Goal: Transaction & Acquisition: Purchase product/service

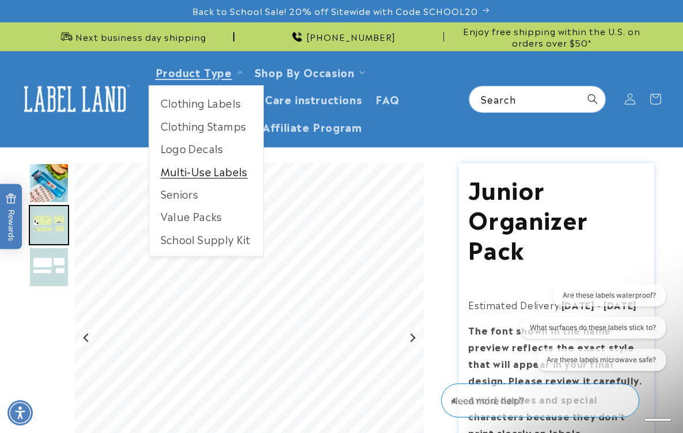
click at [204, 163] on link "Multi-Use Labels" at bounding box center [206, 171] width 114 height 22
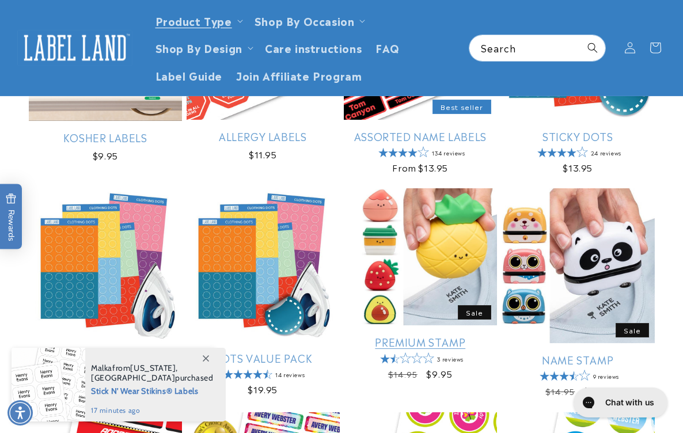
scroll to position [258, 0]
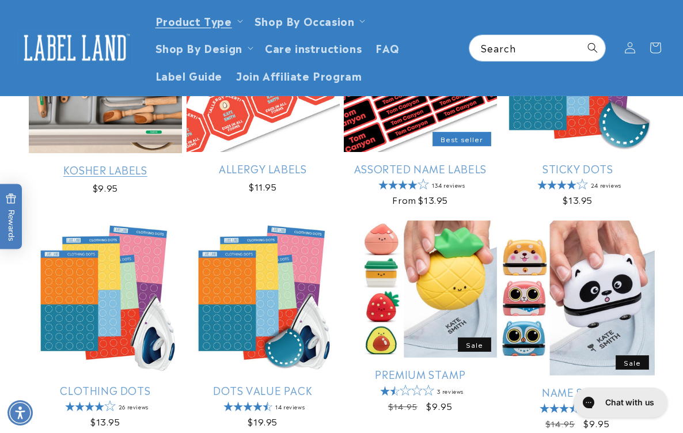
click at [145, 163] on link "Kosher Labels" at bounding box center [105, 169] width 153 height 13
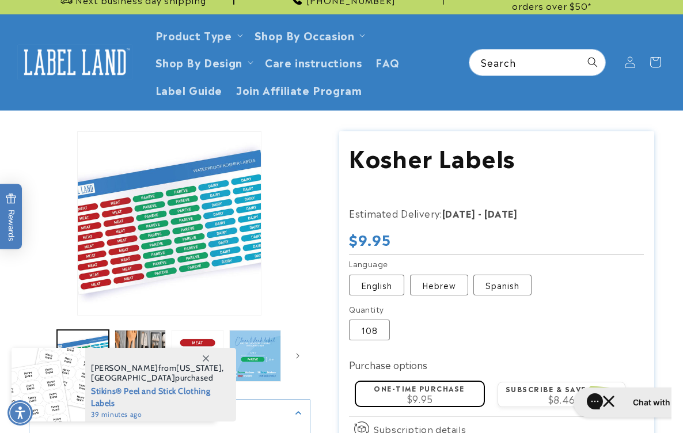
scroll to position [61, 0]
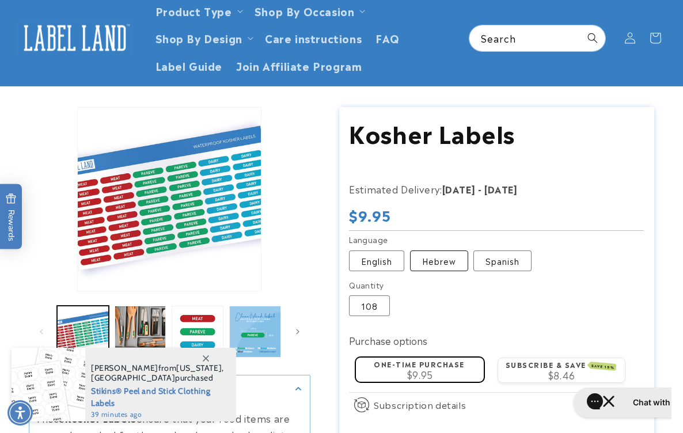
click at [457, 255] on label "Hebrew Variant sold out or unavailable" at bounding box center [439, 260] width 58 height 21
click at [375, 255] on label "English Variant sold out or unavailable" at bounding box center [376, 260] width 55 height 21
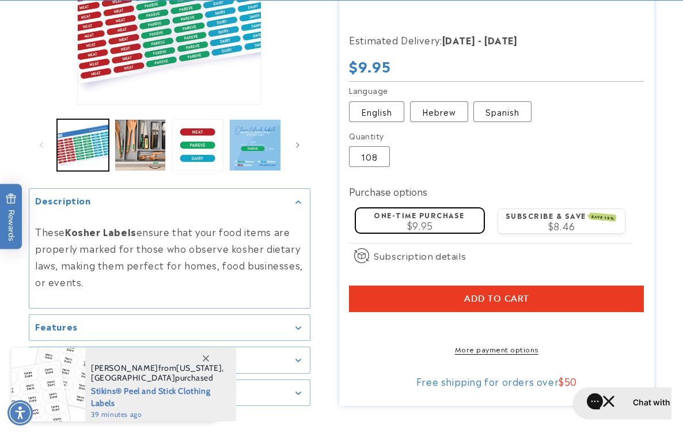
scroll to position [274, 0]
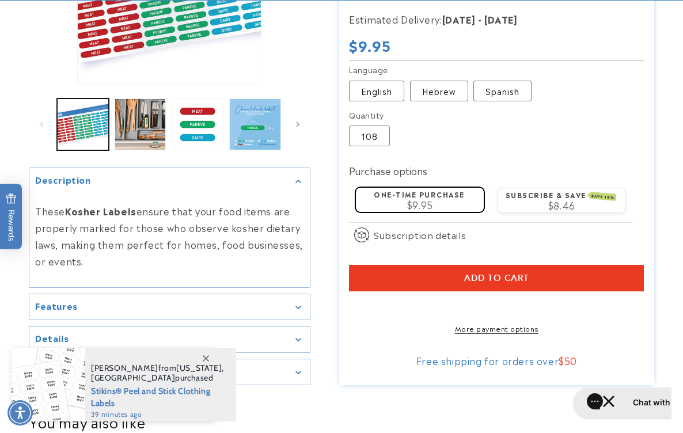
click at [513, 273] on span "Add to cart" at bounding box center [496, 278] width 65 height 10
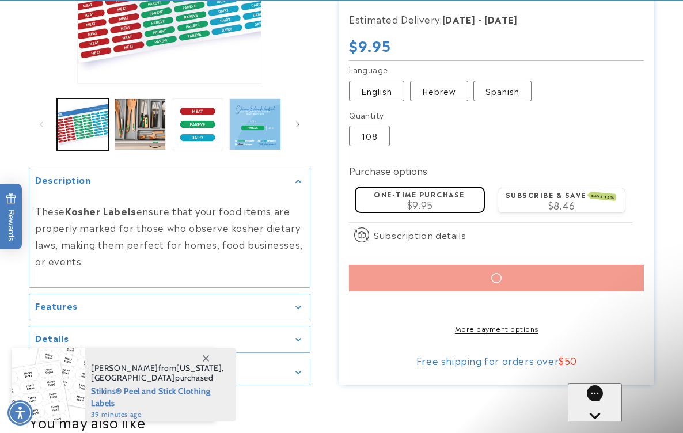
scroll to position [0, 0]
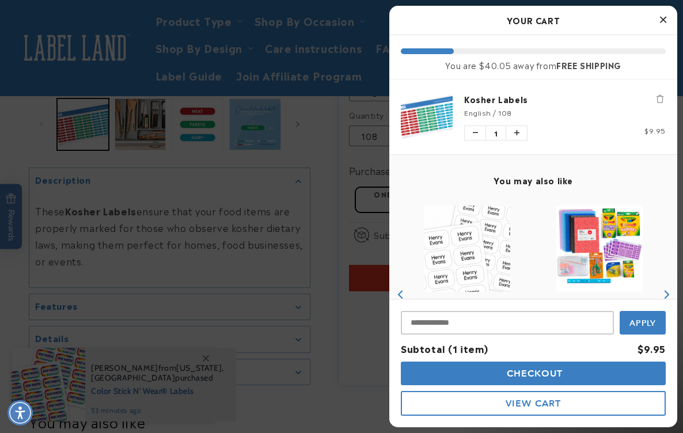
click at [661, 20] on icon "Close Cart" at bounding box center [663, 19] width 6 height 10
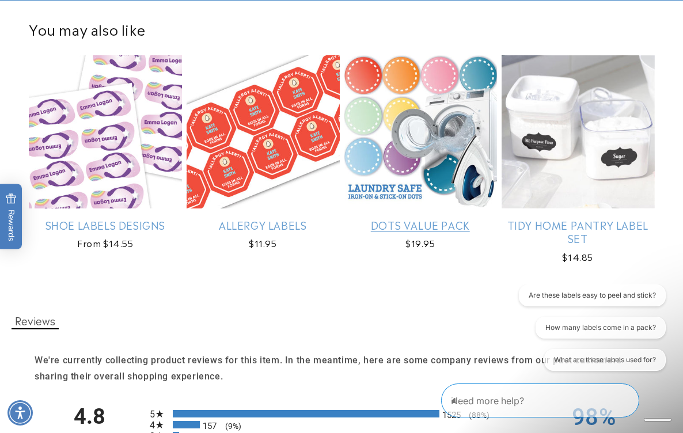
scroll to position [722, 0]
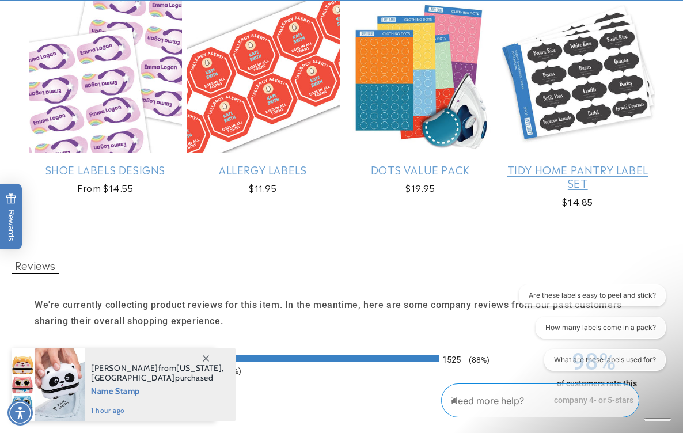
click at [578, 178] on link "Tidy Home Pantry Label Set" at bounding box center [577, 176] width 153 height 27
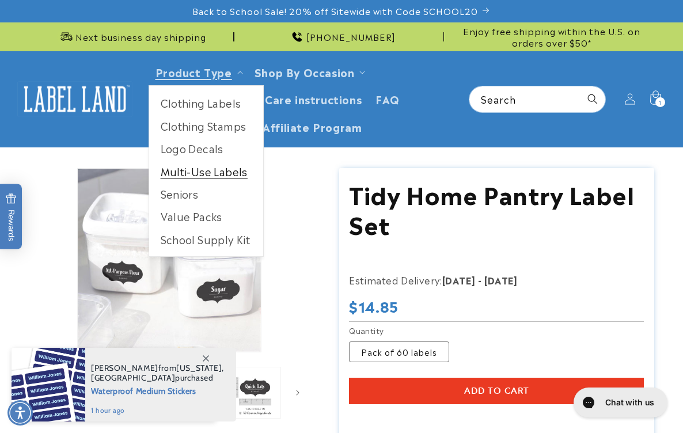
click at [206, 166] on link "Multi-Use Labels" at bounding box center [206, 171] width 114 height 22
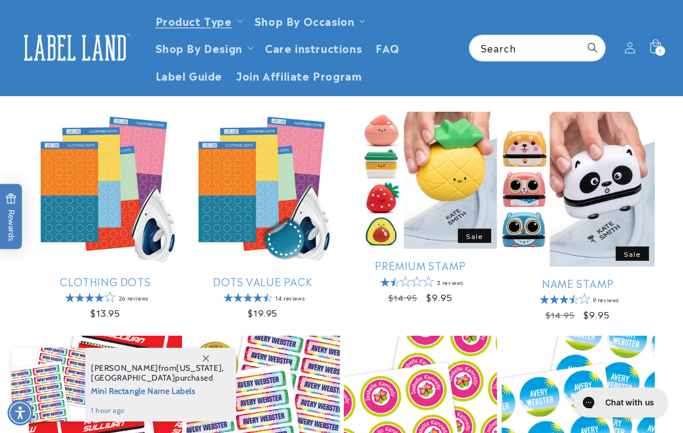
scroll to position [282, 0]
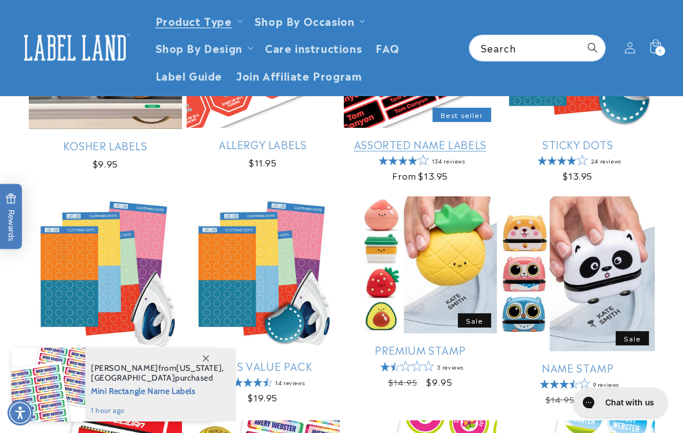
click at [403, 150] on link "Assorted Name Labels" at bounding box center [420, 144] width 153 height 13
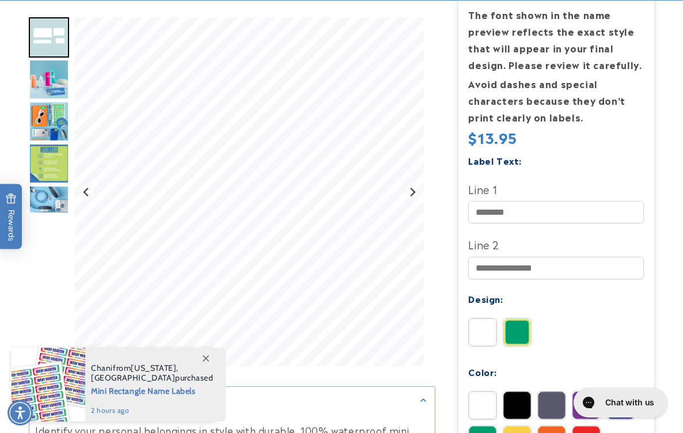
scroll to position [305, 0]
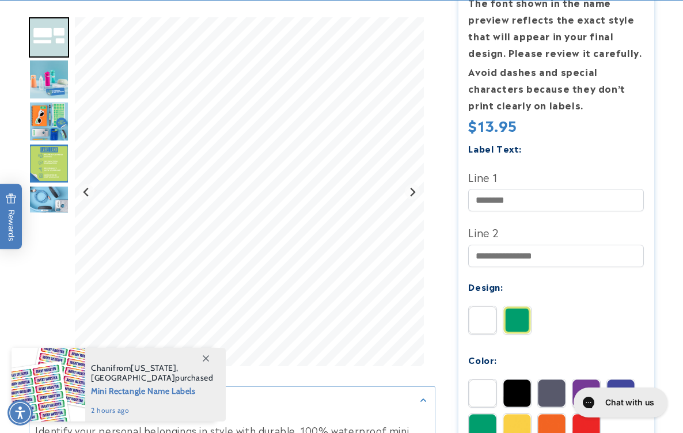
click at [208, 356] on icon at bounding box center [206, 358] width 6 height 6
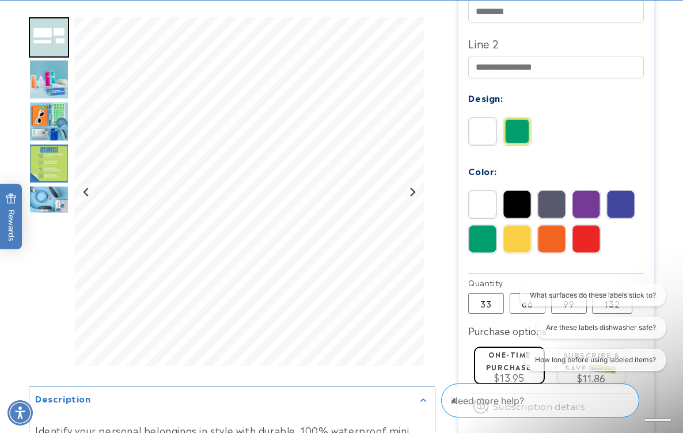
scroll to position [508, 0]
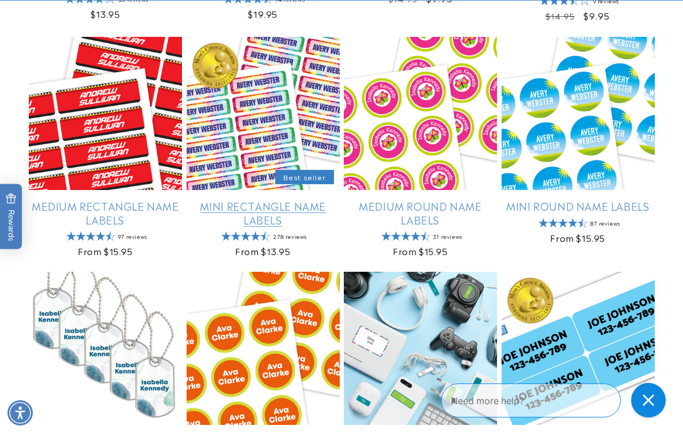
scroll to position [666, 0]
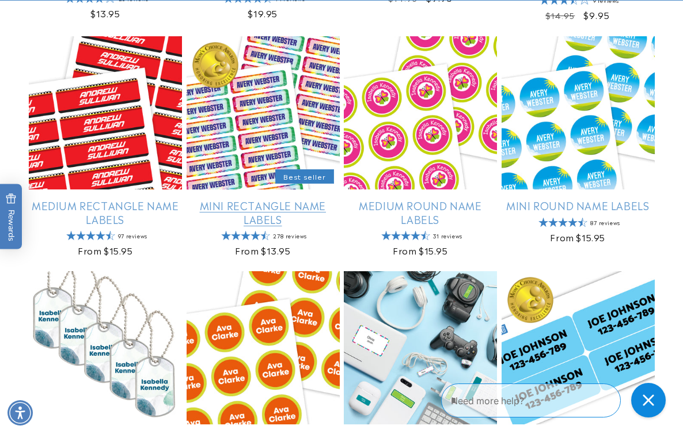
click at [265, 203] on link "Mini Rectangle Name Labels" at bounding box center [262, 212] width 153 height 27
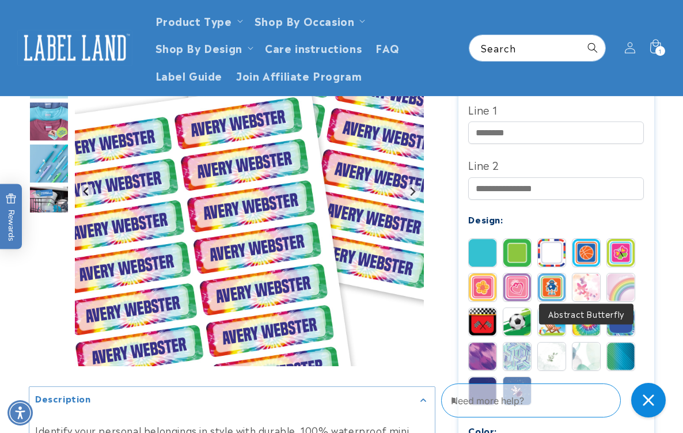
scroll to position [409, 0]
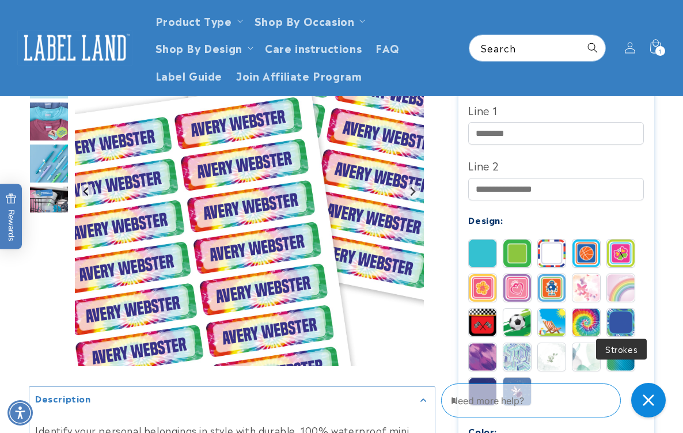
click at [619, 317] on img at bounding box center [621, 322] width 28 height 28
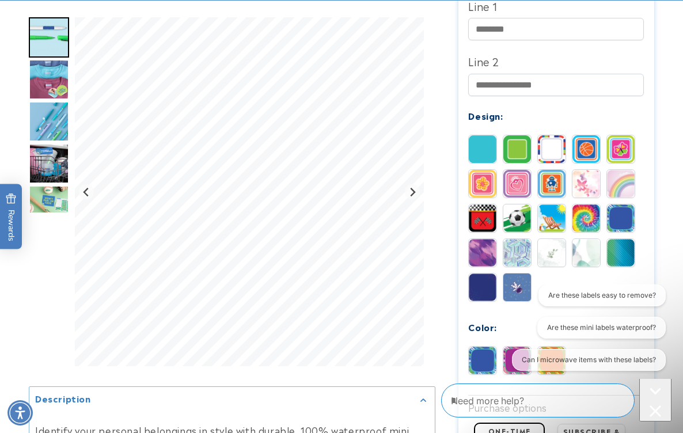
scroll to position [544, 0]
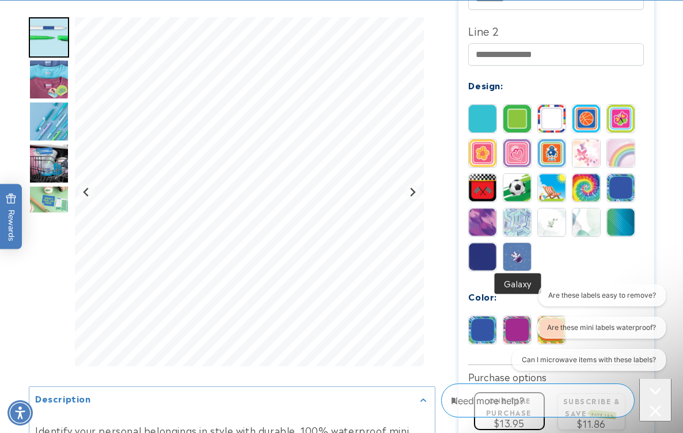
click at [515, 260] on img at bounding box center [517, 257] width 28 height 28
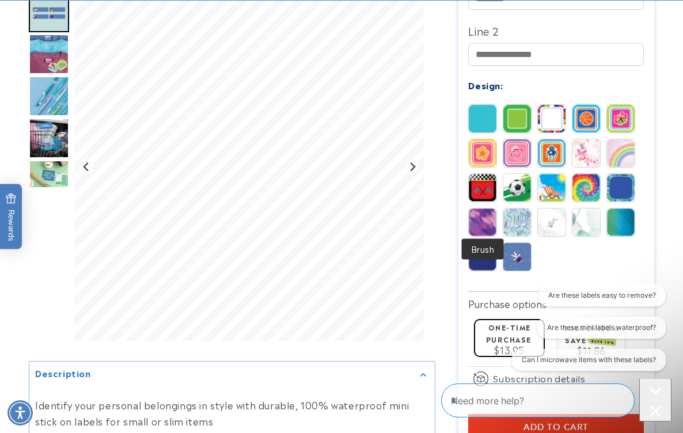
click at [483, 208] on div at bounding box center [482, 222] width 29 height 29
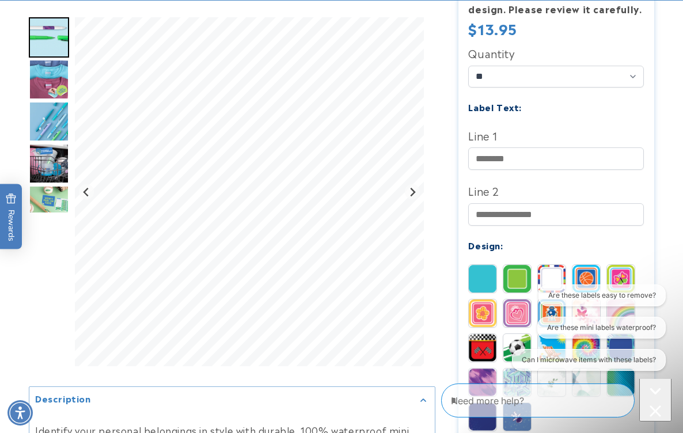
scroll to position [389, 0]
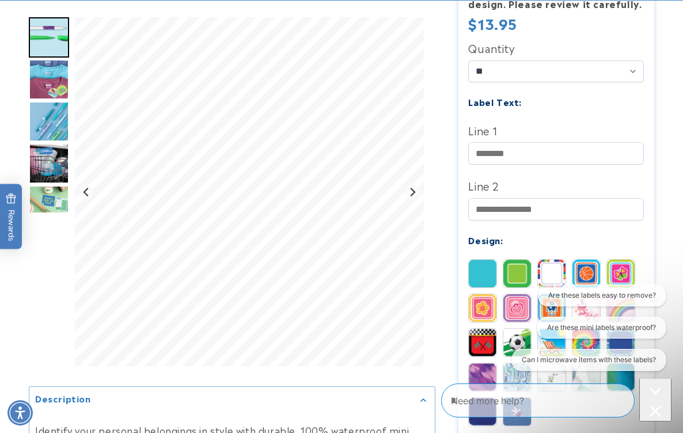
click at [633, 386] on div "Need more help?" at bounding box center [556, 400] width 230 height 43
click at [649, 405] on icon "Close conversation starters" at bounding box center [654, 410] width 11 height 11
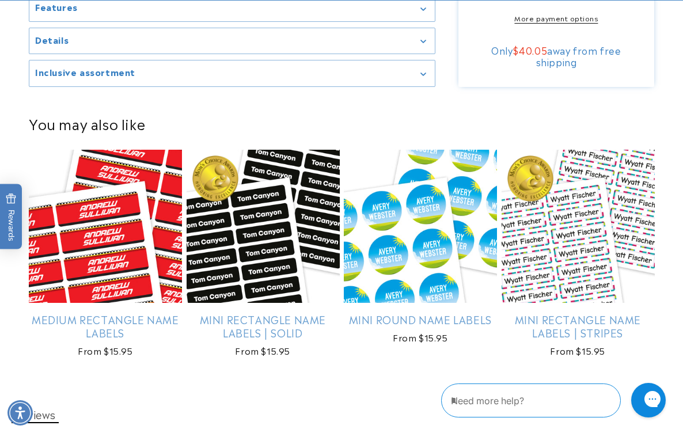
scroll to position [1079, 0]
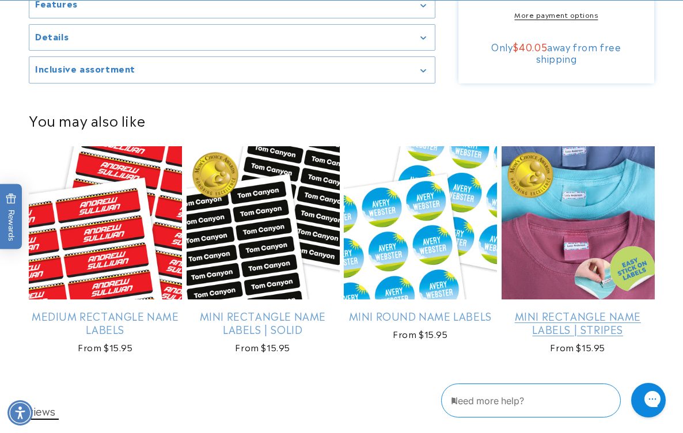
click at [531, 326] on link "Mini Rectangle Name Labels | Stripes" at bounding box center [577, 322] width 153 height 27
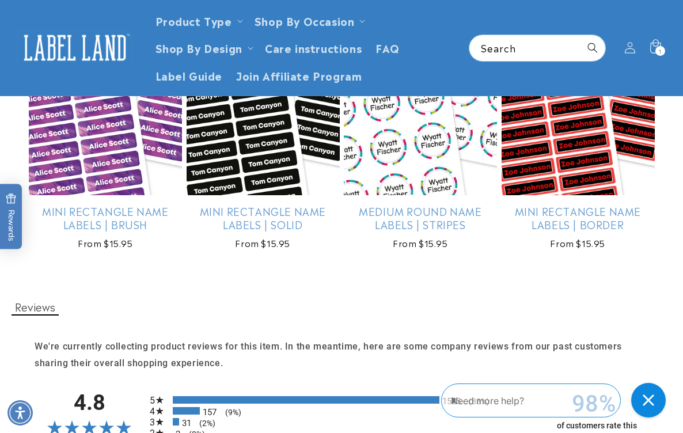
scroll to position [1102, 0]
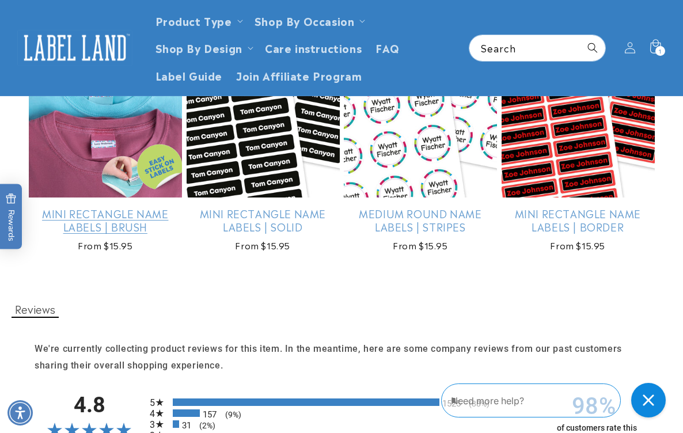
click at [101, 234] on link "Mini Rectangle Name Labels | Brush" at bounding box center [105, 220] width 153 height 27
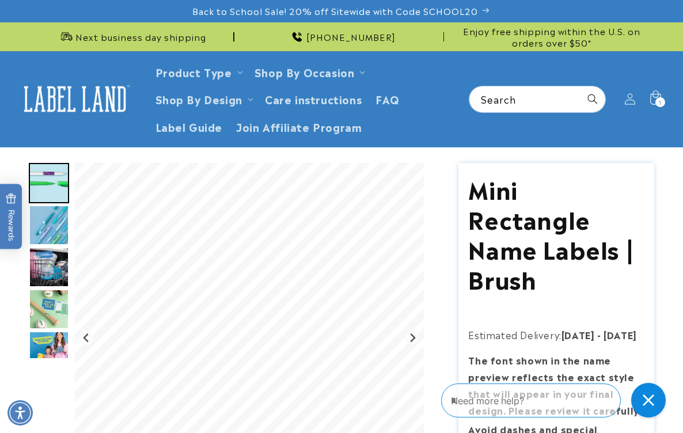
click at [90, 91] on img at bounding box center [74, 99] width 115 height 36
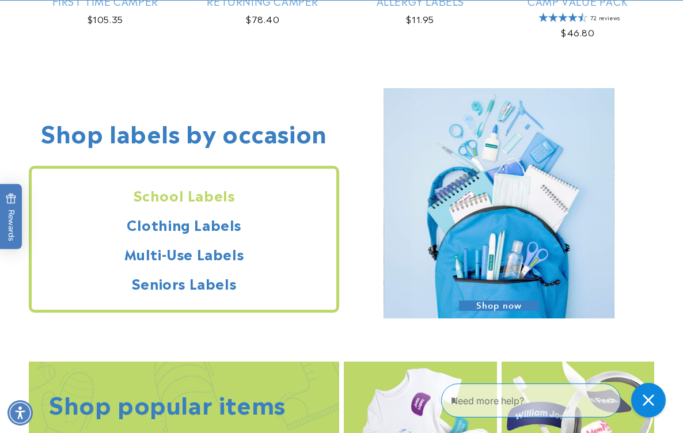
scroll to position [892, 0]
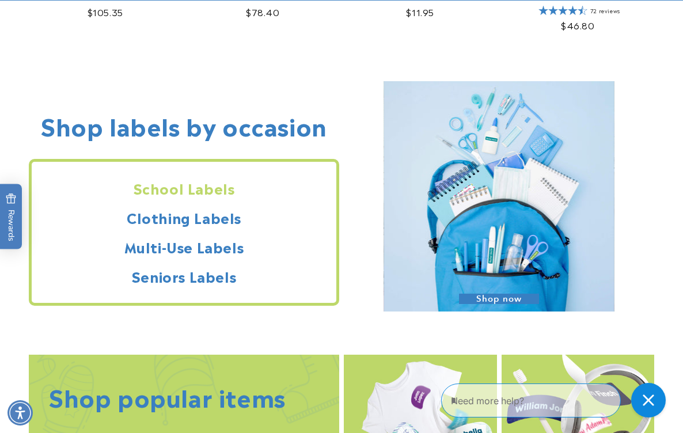
click at [199, 190] on h2 "School Labels" at bounding box center [184, 188] width 304 height 18
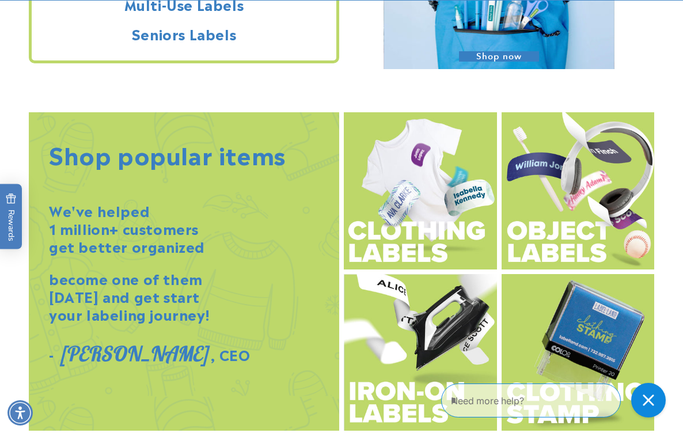
scroll to position [1136, 0]
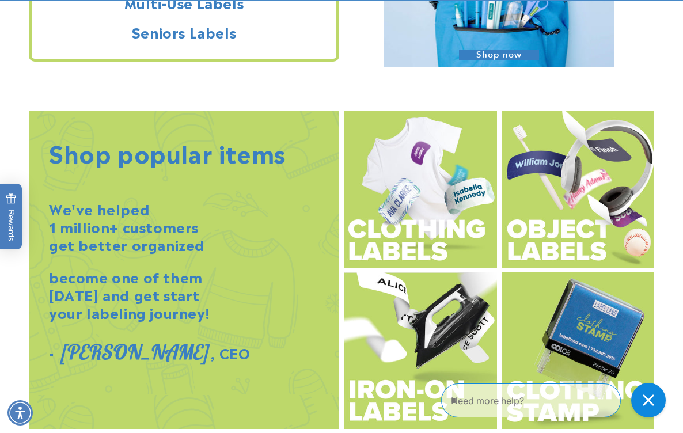
click at [551, 223] on img at bounding box center [577, 188] width 153 height 157
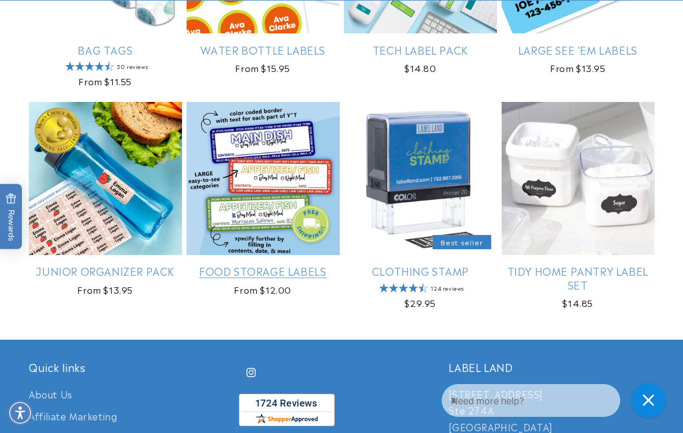
scroll to position [1058, 0]
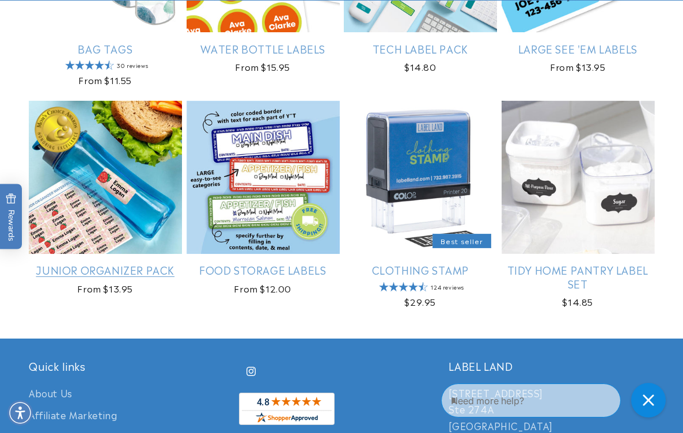
click at [121, 263] on link "Junior Organizer Pack" at bounding box center [105, 269] width 153 height 13
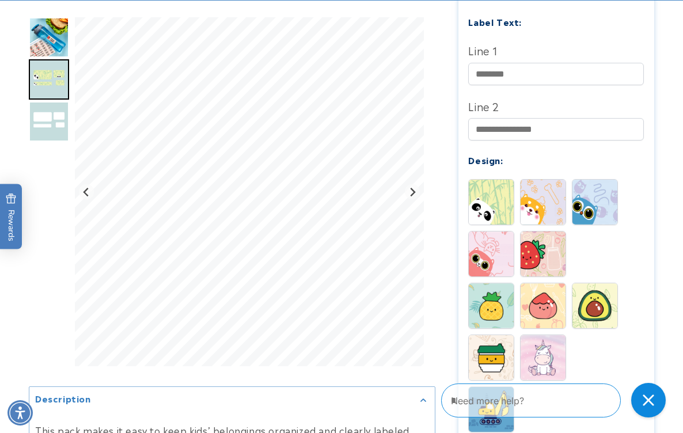
scroll to position [548, 0]
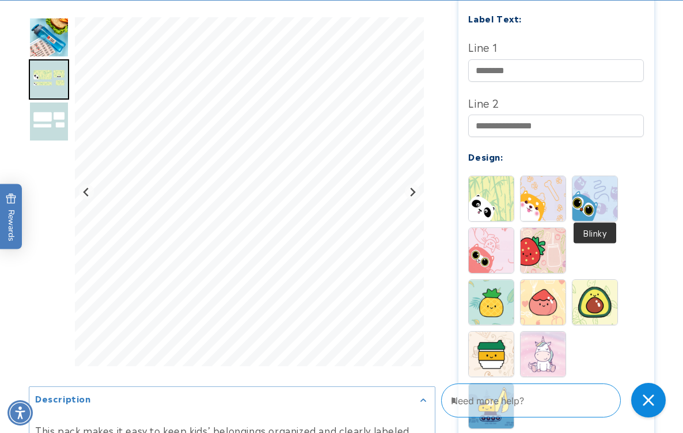
click at [581, 195] on img at bounding box center [594, 198] width 45 height 45
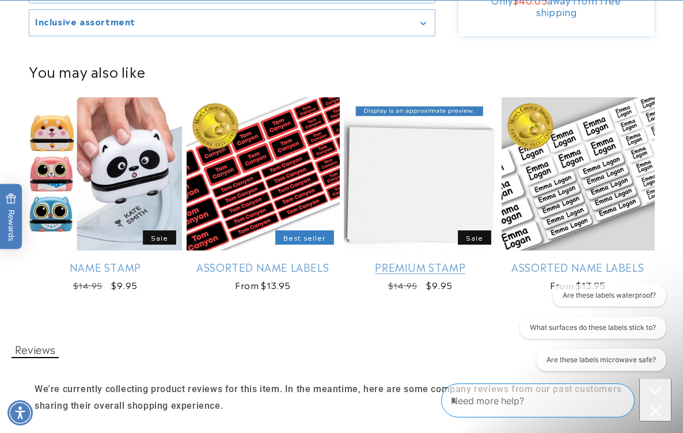
scroll to position [1218, 0]
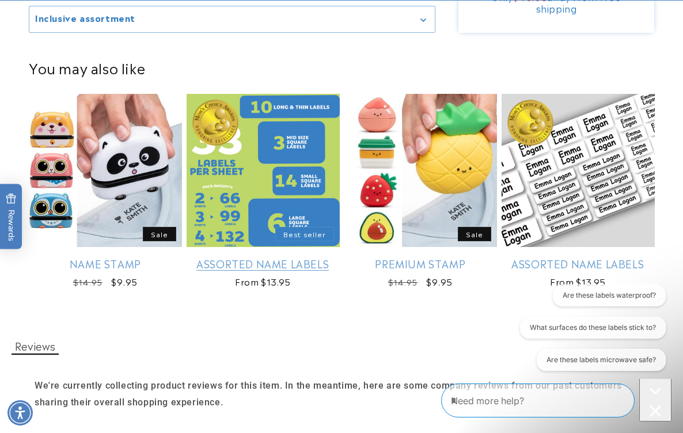
click at [226, 257] on link "Assorted Name Labels" at bounding box center [262, 263] width 153 height 13
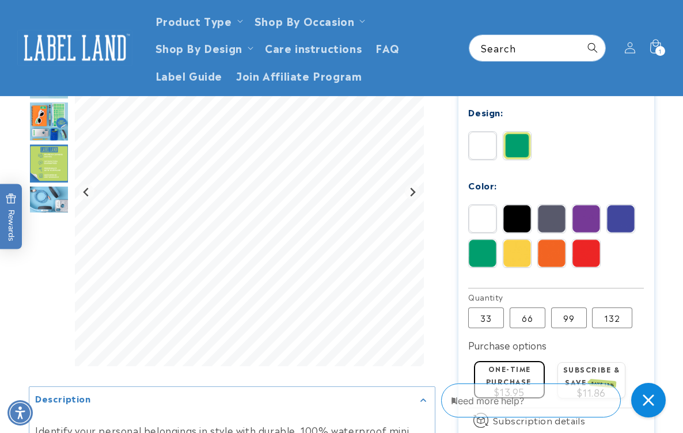
scroll to position [480, 0]
click at [581, 215] on img at bounding box center [586, 218] width 28 height 28
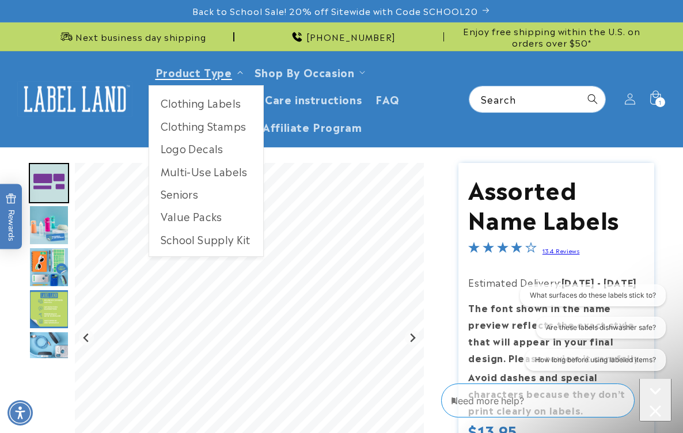
scroll to position [0, 0]
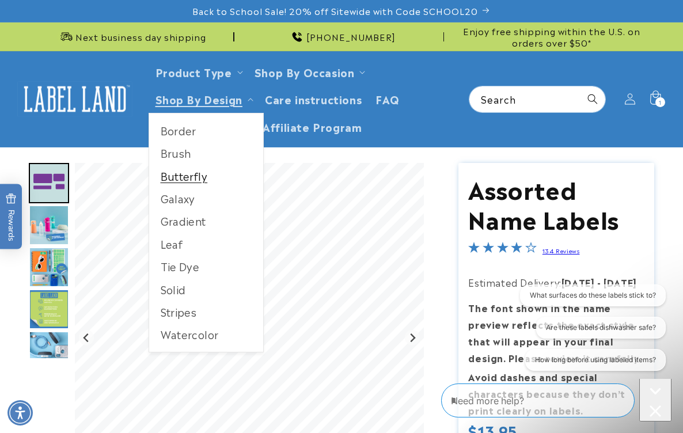
click at [193, 180] on link "Butterfly" at bounding box center [206, 176] width 114 height 22
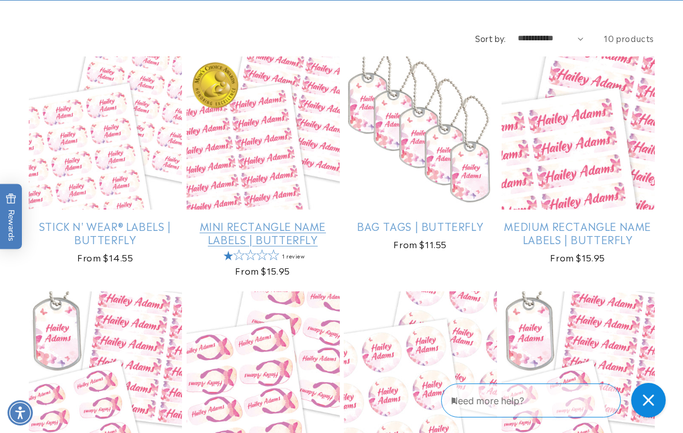
scroll to position [211, 0]
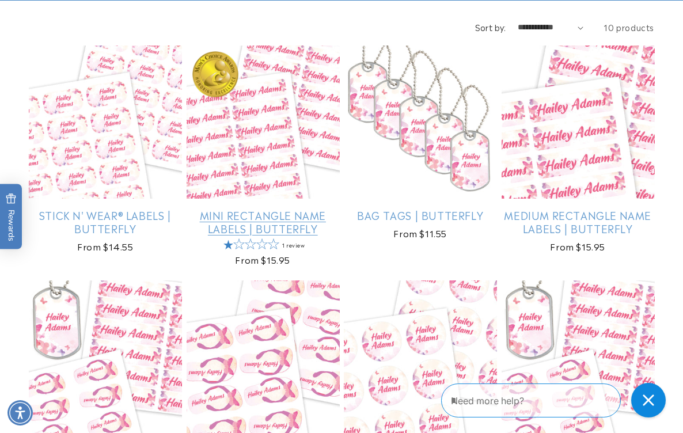
click at [272, 214] on link "Mini Rectangle Name Labels | Butterfly" at bounding box center [262, 221] width 153 height 27
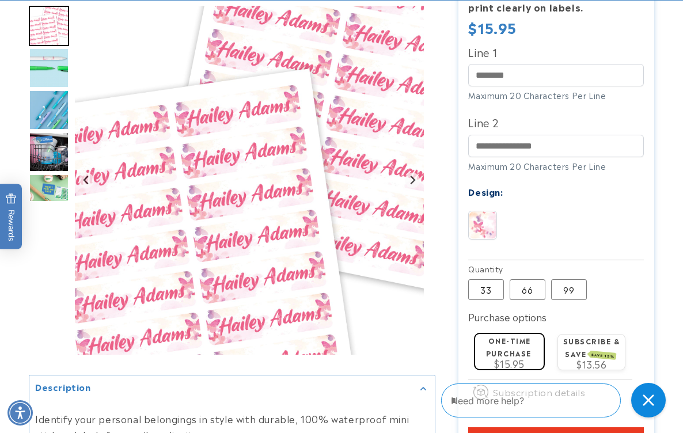
scroll to position [463, 0]
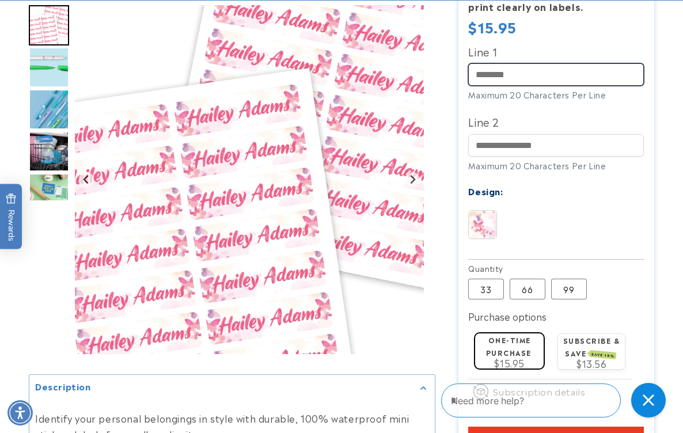
type input "*"
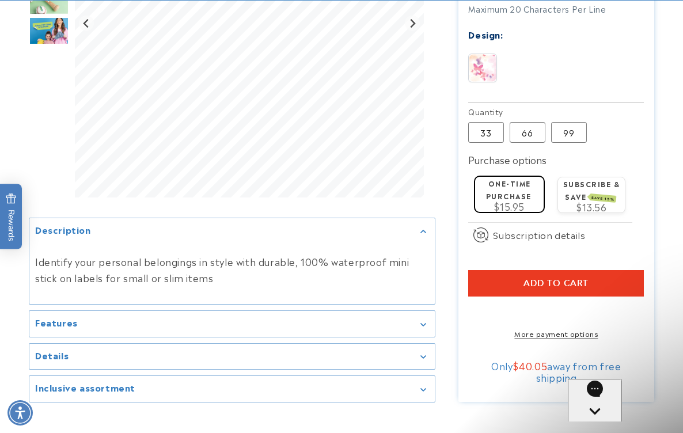
scroll to position [0, 0]
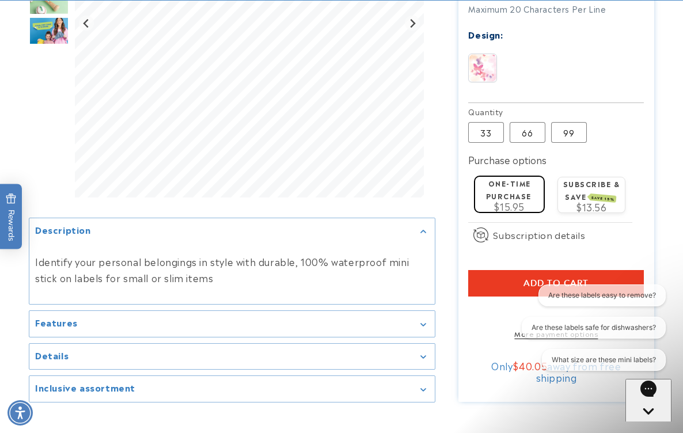
type input "**********"
click at [499, 281] on button "Add to cart" at bounding box center [556, 283] width 176 height 26
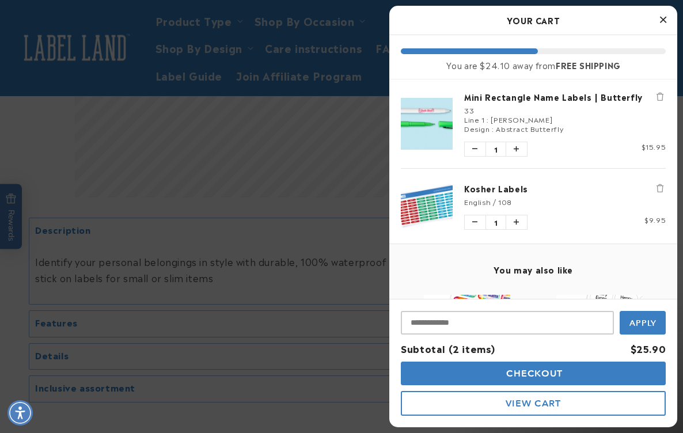
click at [220, 223] on div at bounding box center [341, 216] width 683 height 433
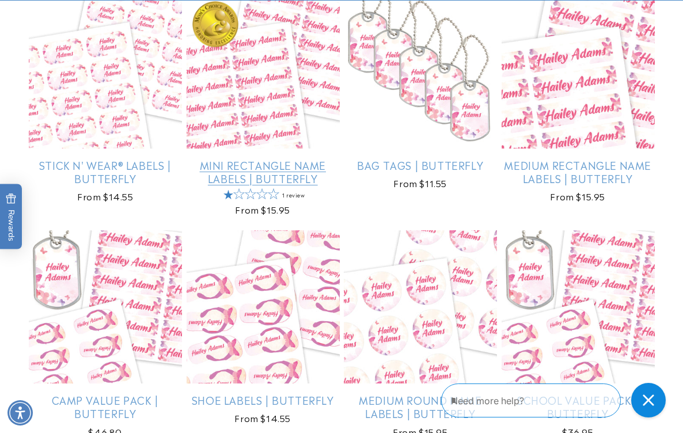
scroll to position [262, 0]
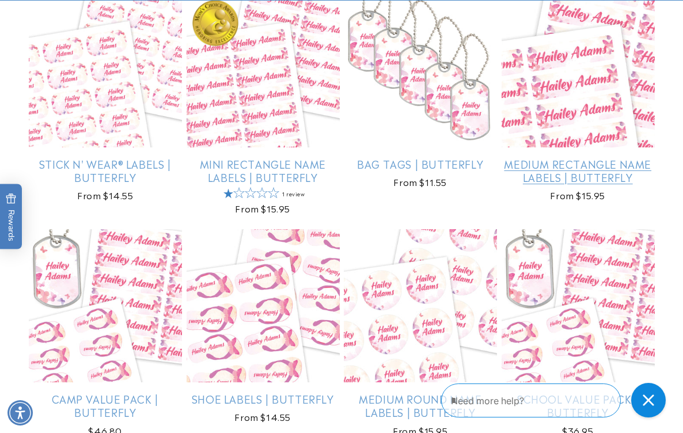
click at [556, 168] on link "Medium Rectangle Name Labels | Butterfly" at bounding box center [577, 170] width 153 height 27
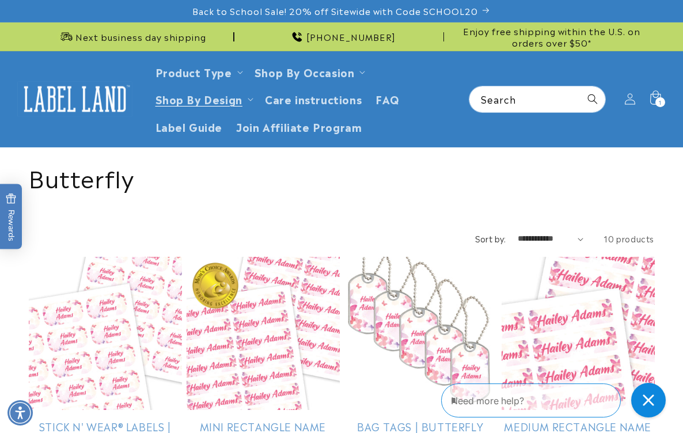
scroll to position [0, 0]
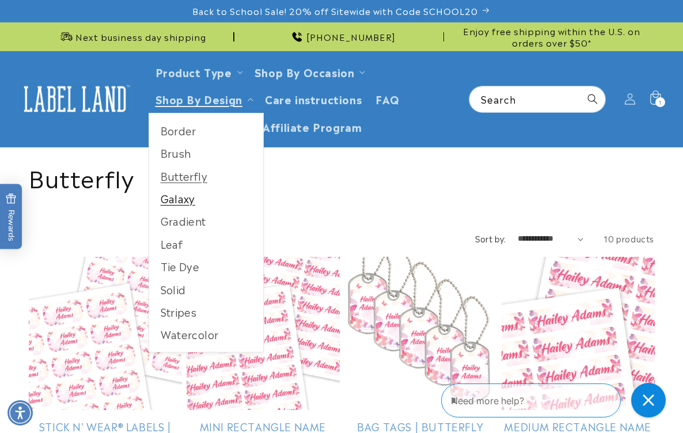
click at [176, 200] on link "Galaxy" at bounding box center [206, 198] width 114 height 22
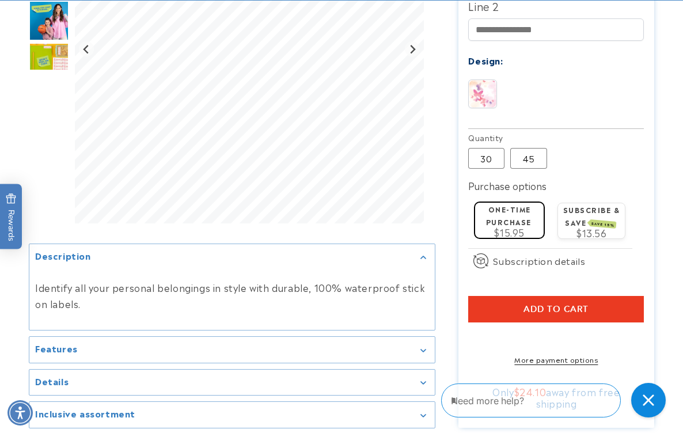
scroll to position [565, 0]
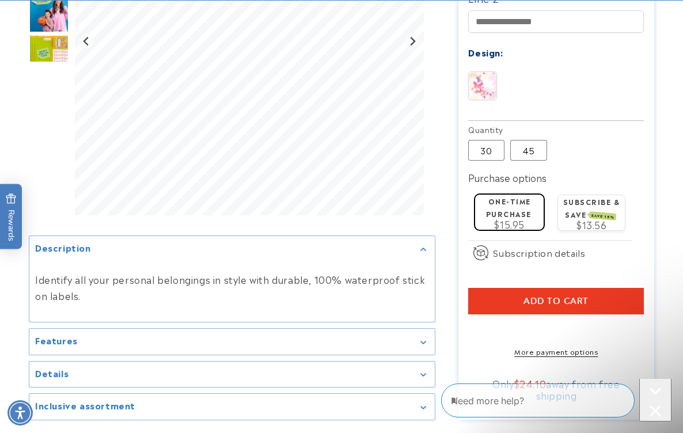
type input "**********"
click at [484, 293] on button "Add to cart" at bounding box center [556, 301] width 176 height 26
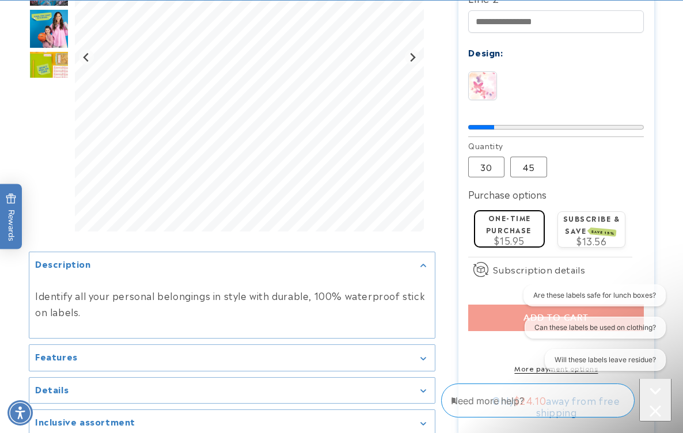
scroll to position [0, 0]
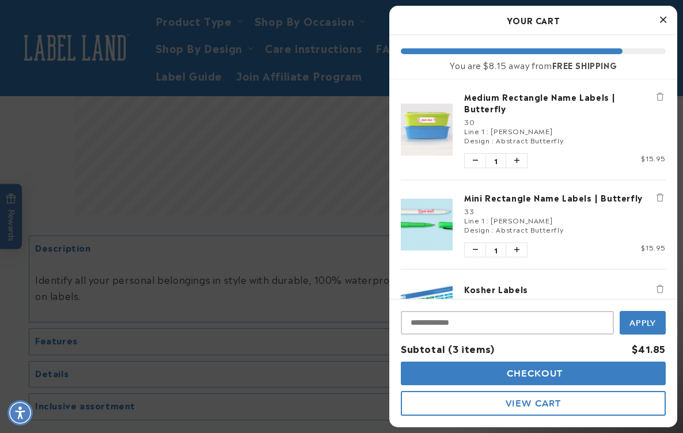
click at [220, 238] on div at bounding box center [341, 216] width 683 height 433
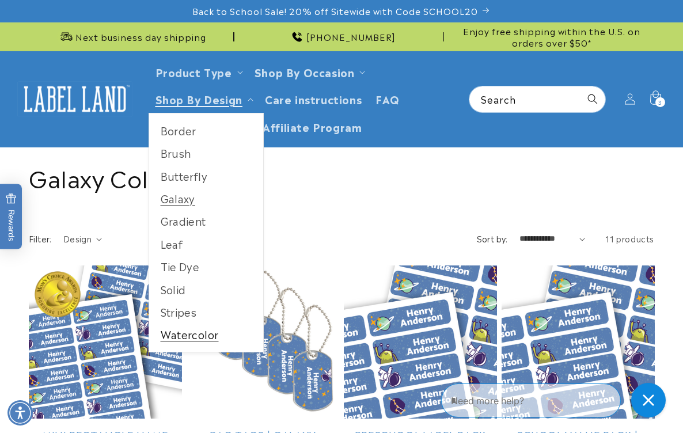
click at [192, 332] on link "Watercolor" at bounding box center [206, 334] width 114 height 22
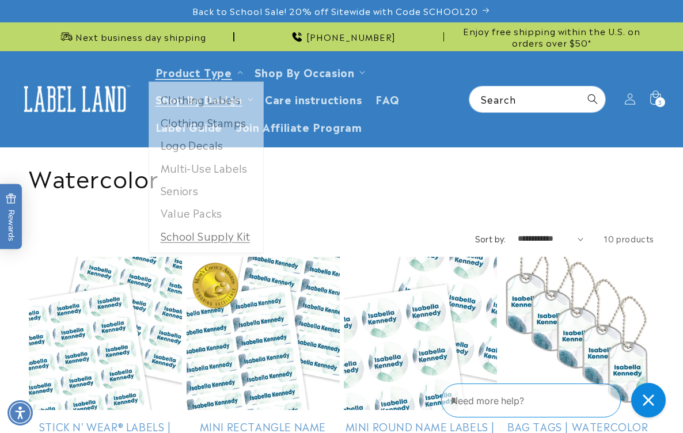
click at [216, 230] on link "School Supply Kit" at bounding box center [206, 239] width 114 height 22
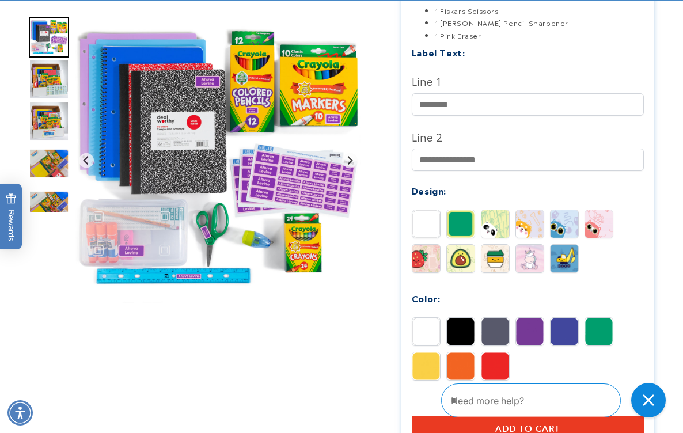
scroll to position [439, 0]
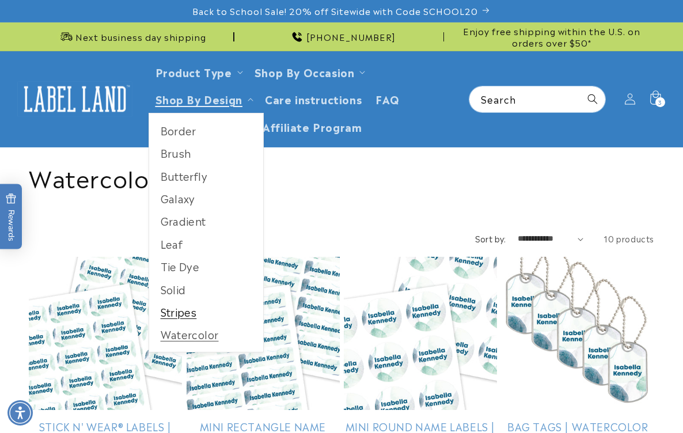
click at [179, 306] on link "Stripes" at bounding box center [206, 311] width 114 height 22
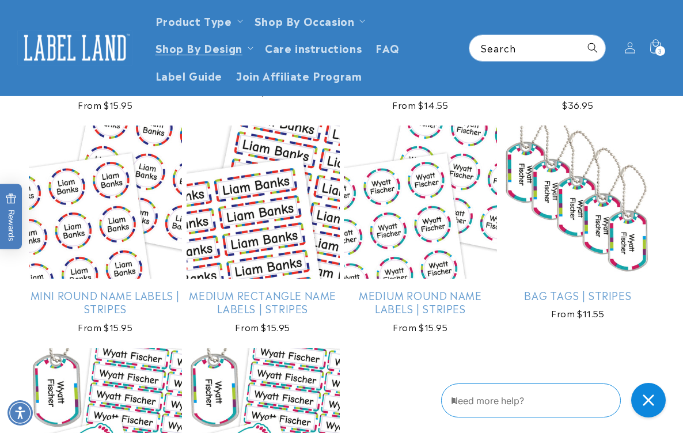
scroll to position [352, 0]
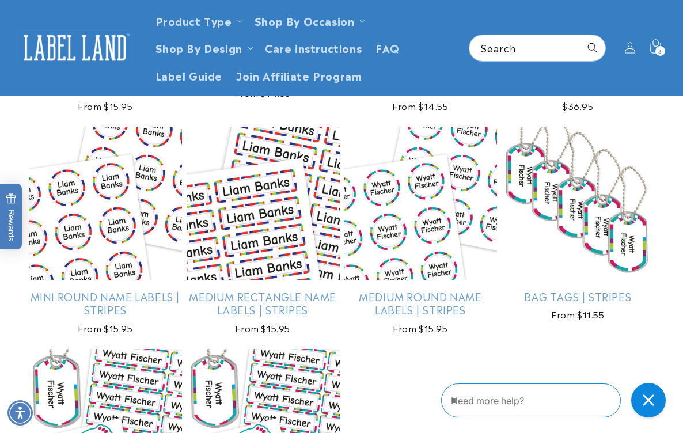
click at [83, 36] on img at bounding box center [74, 48] width 115 height 36
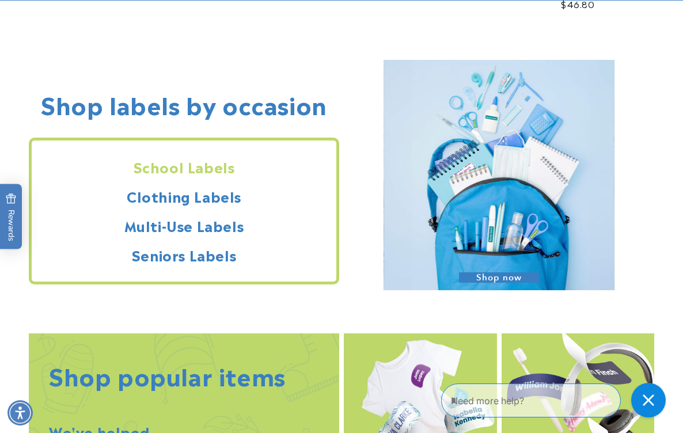
scroll to position [917, 0]
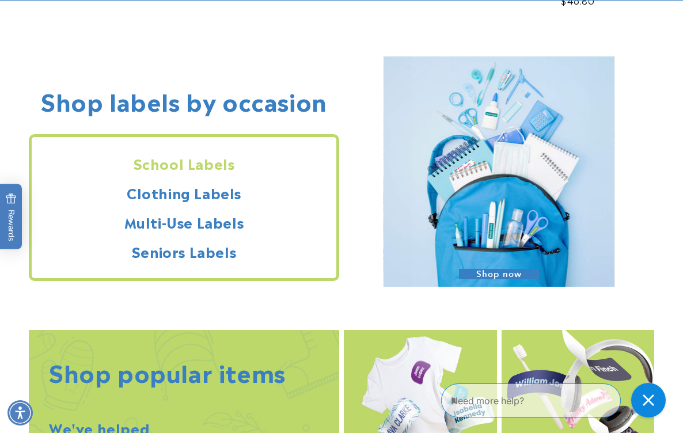
click at [214, 158] on h2 "School Labels" at bounding box center [184, 163] width 304 height 18
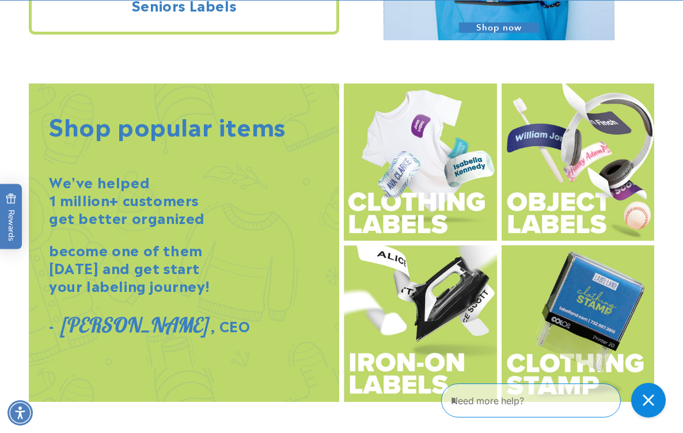
scroll to position [1188, 0]
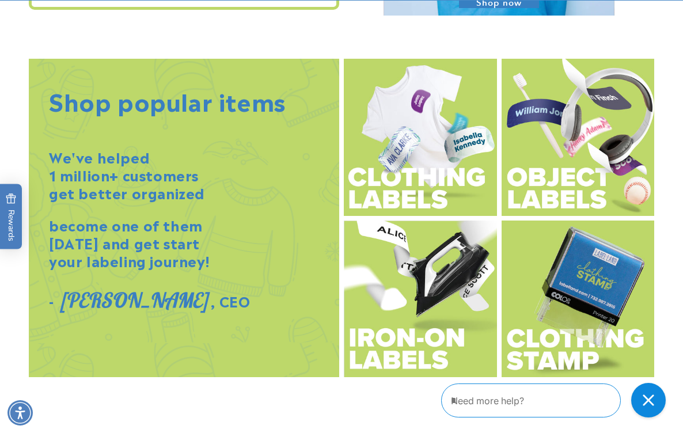
click at [550, 186] on img at bounding box center [577, 137] width 153 height 157
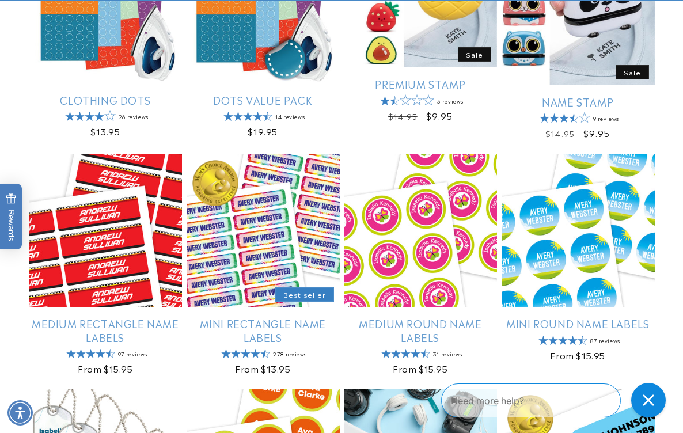
scroll to position [563, 0]
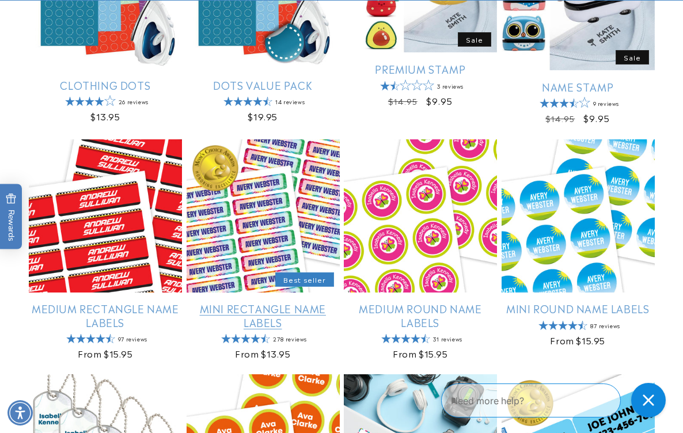
click at [247, 302] on link "Mini Rectangle Name Labels" at bounding box center [262, 315] width 153 height 27
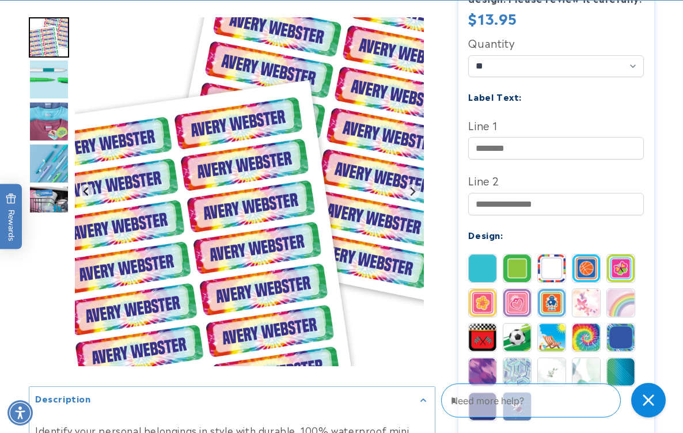
scroll to position [395, 0]
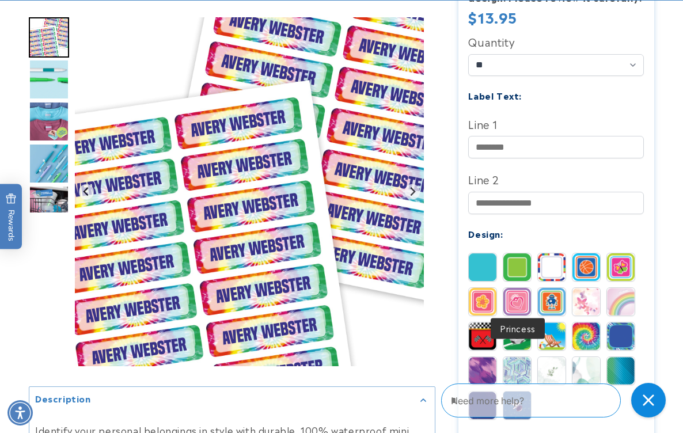
click at [523, 297] on img at bounding box center [517, 302] width 28 height 28
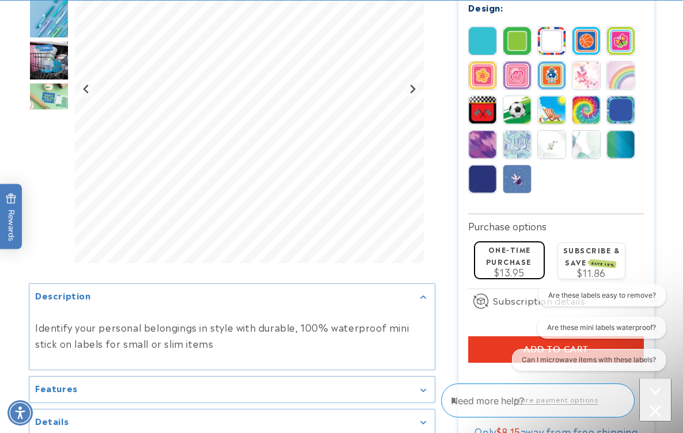
scroll to position [645, 0]
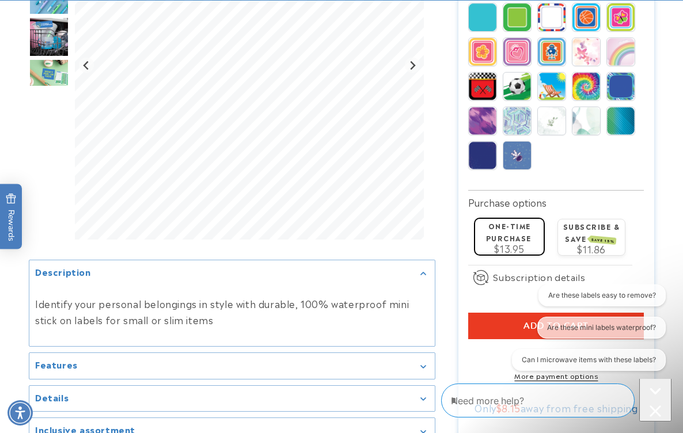
click at [494, 322] on button "Add to cart" at bounding box center [556, 325] width 176 height 26
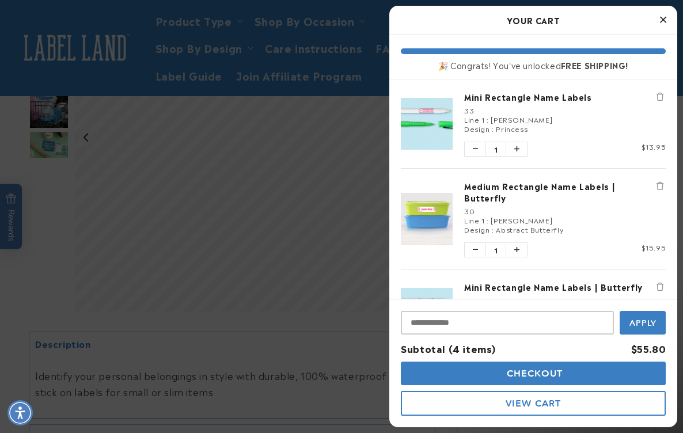
scroll to position [0, 0]
click at [322, 211] on div at bounding box center [341, 216] width 683 height 433
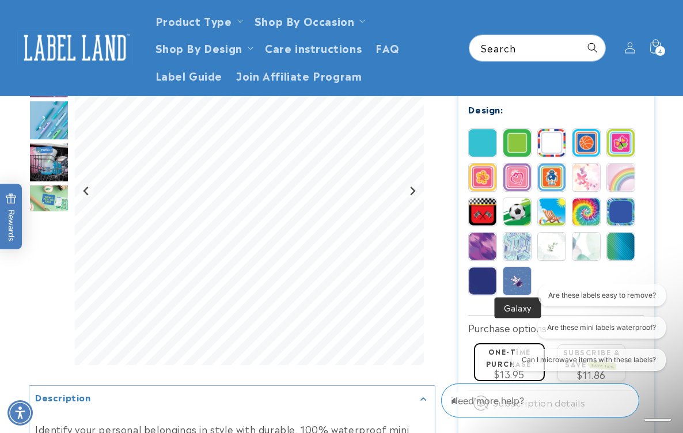
scroll to position [505, 0]
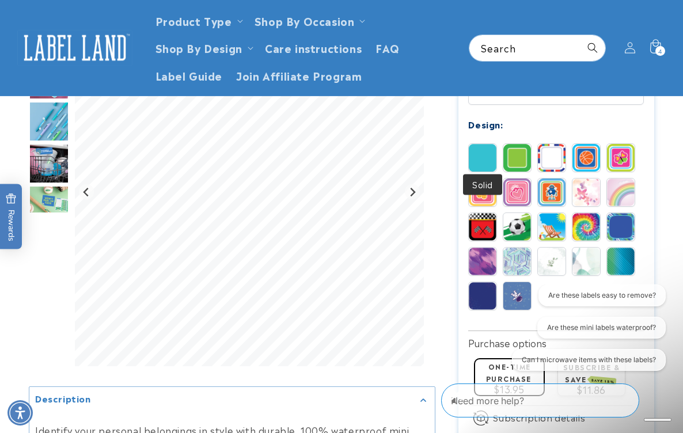
click at [482, 152] on img at bounding box center [482, 158] width 28 height 28
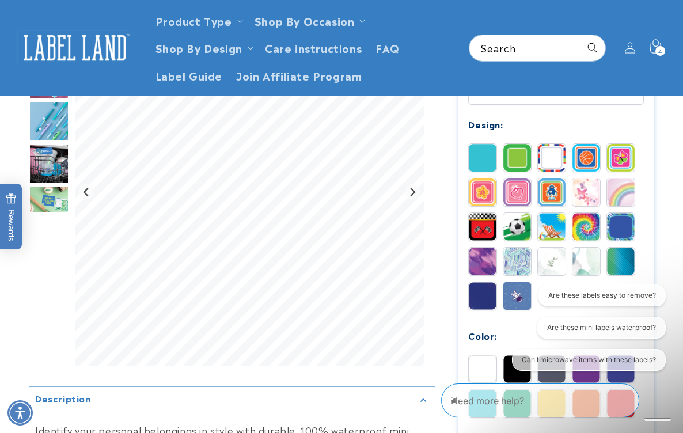
click at [520, 262] on img at bounding box center [517, 261] width 28 height 28
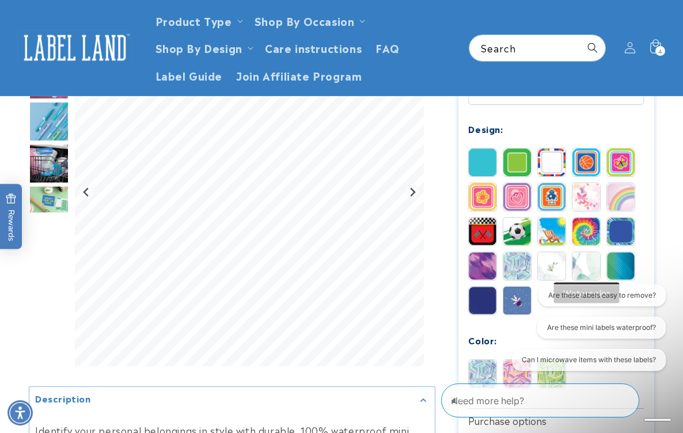
click at [583, 261] on img at bounding box center [586, 266] width 28 height 28
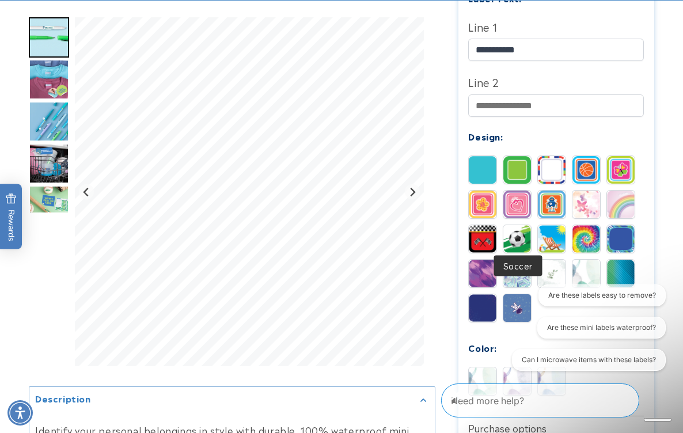
scroll to position [494, 0]
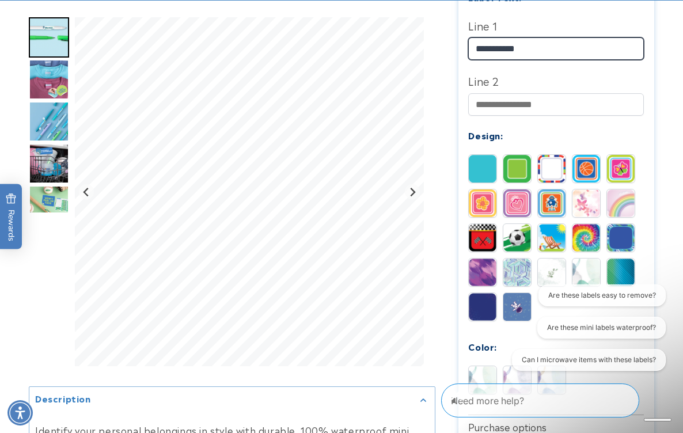
click at [489, 40] on input "**********" at bounding box center [556, 48] width 176 height 22
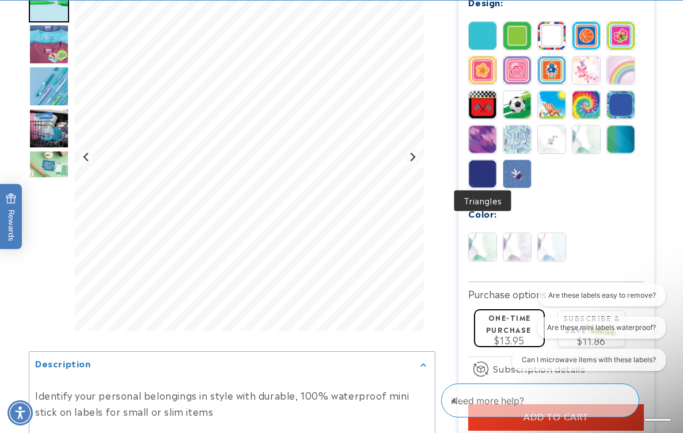
scroll to position [628, 0]
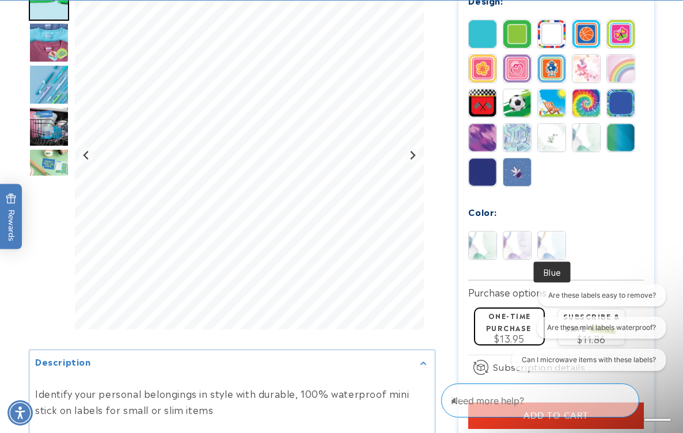
type input "**********"
click at [551, 246] on img at bounding box center [552, 245] width 28 height 28
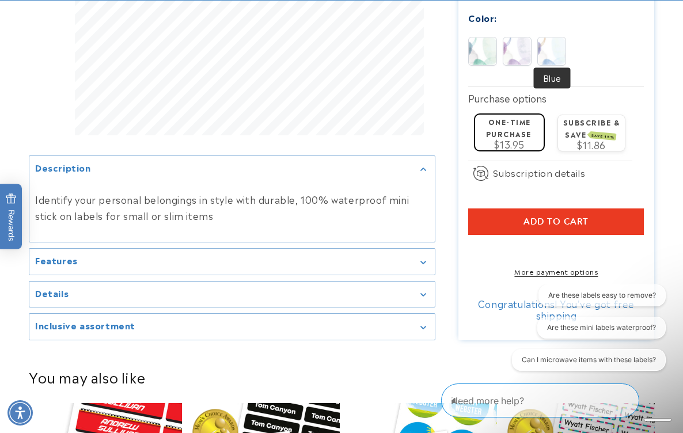
scroll to position [826, 0]
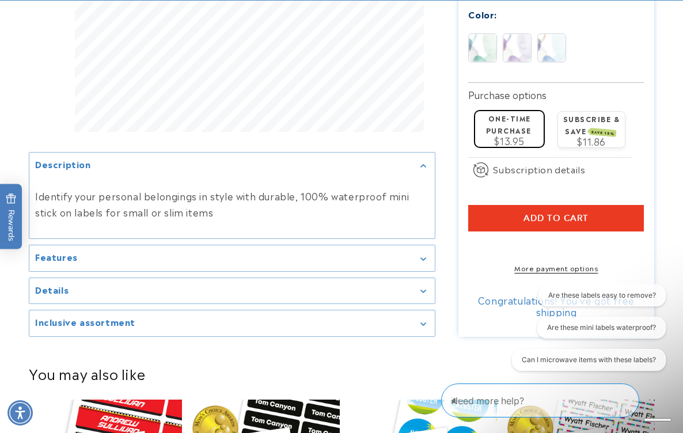
click at [547, 213] on span "Add to cart" at bounding box center [555, 218] width 65 height 10
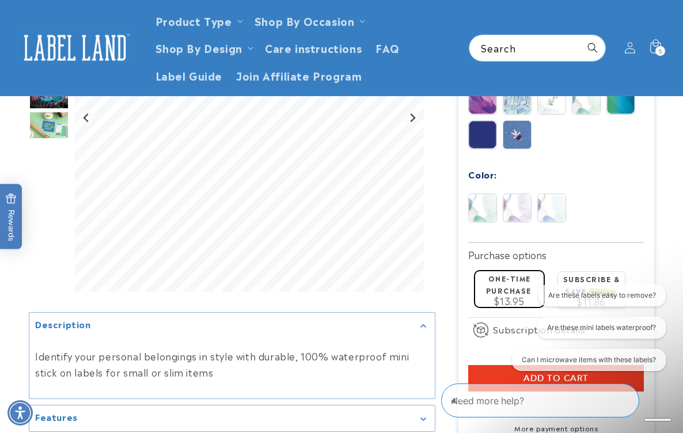
scroll to position [508, 0]
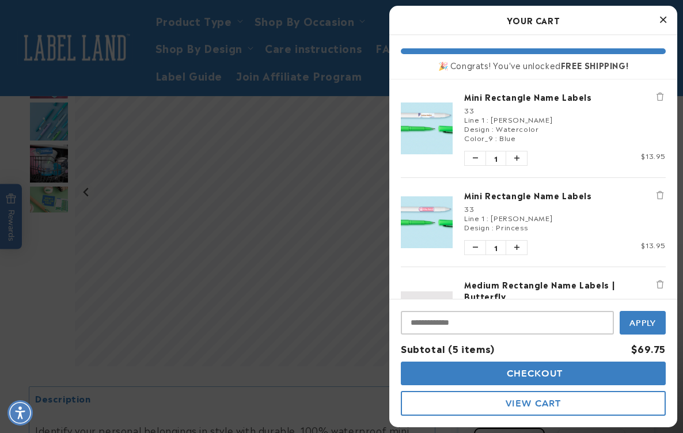
click at [348, 245] on div at bounding box center [341, 216] width 683 height 433
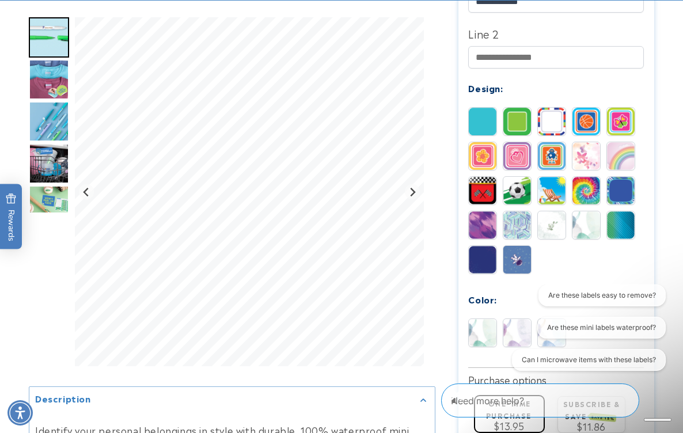
scroll to position [544, 0]
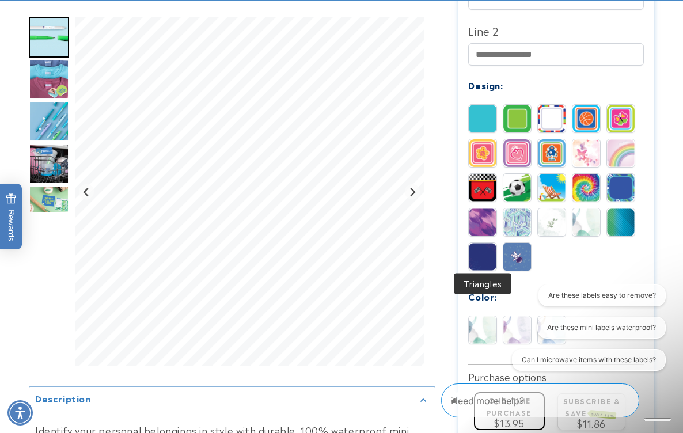
click at [477, 254] on img at bounding box center [482, 257] width 28 height 28
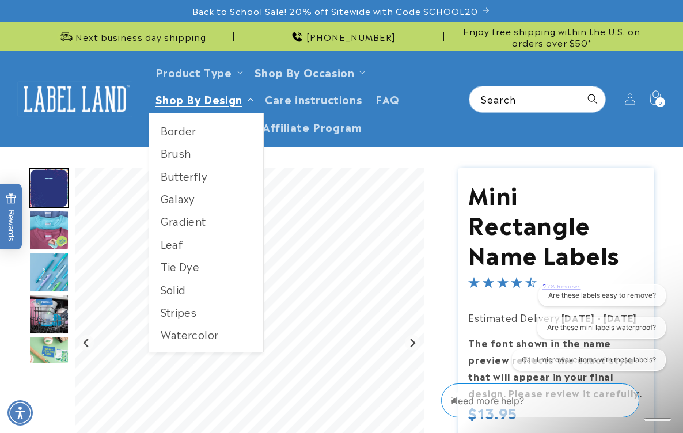
scroll to position [0, 0]
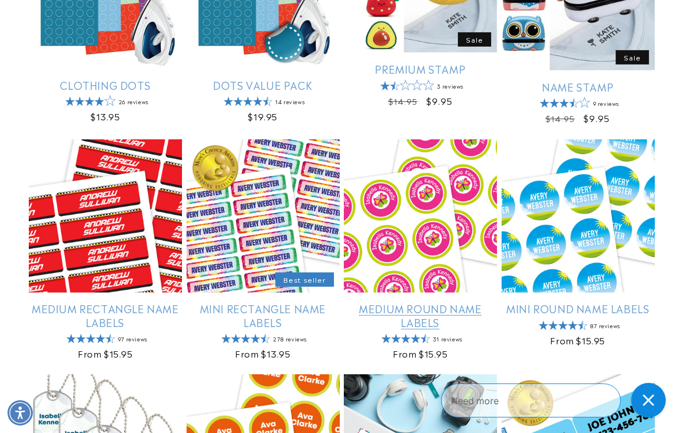
scroll to position [563, 0]
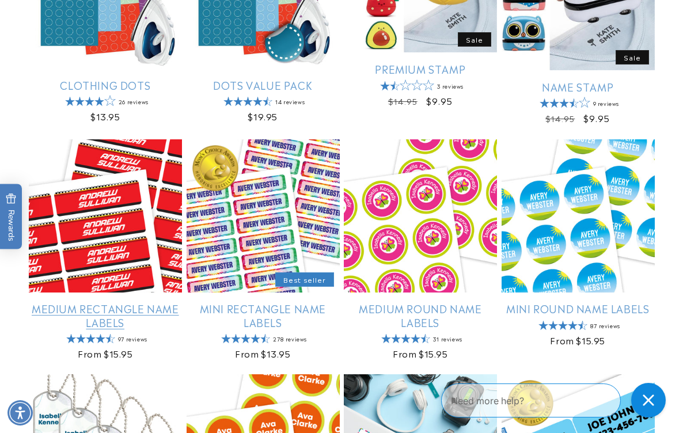
click at [123, 302] on link "Medium Rectangle Name Labels" at bounding box center [105, 315] width 153 height 27
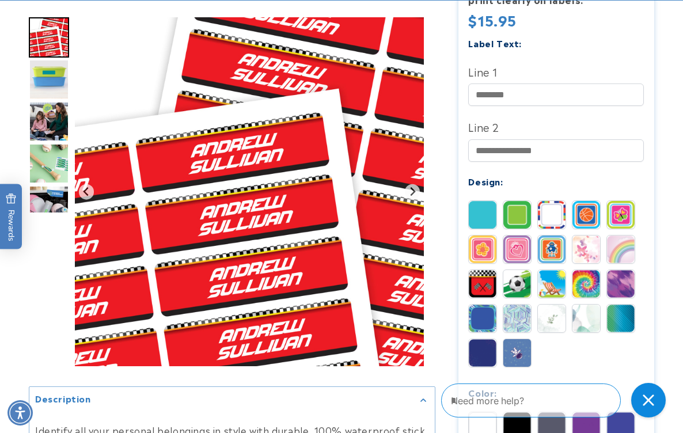
scroll to position [469, 0]
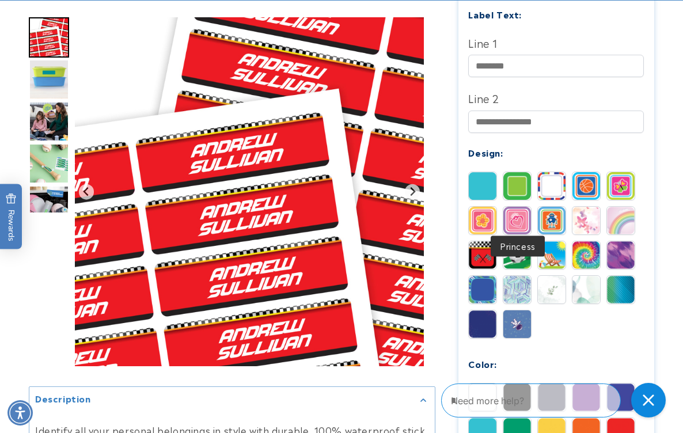
click at [523, 210] on img at bounding box center [517, 221] width 28 height 28
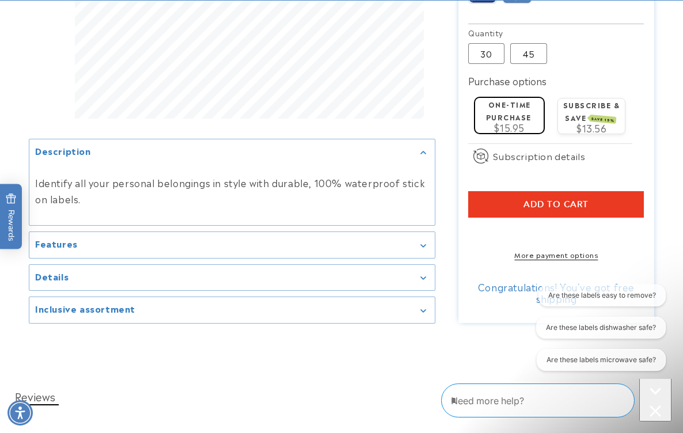
scroll to position [811, 0]
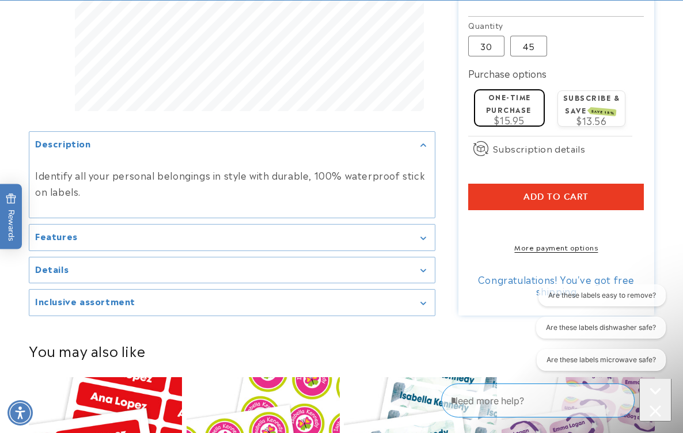
click at [535, 193] on span "Add to cart" at bounding box center [555, 197] width 65 height 10
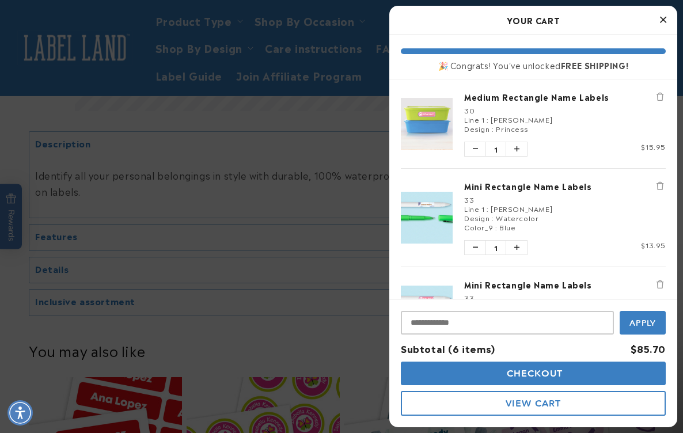
click at [351, 192] on div at bounding box center [341, 216] width 683 height 433
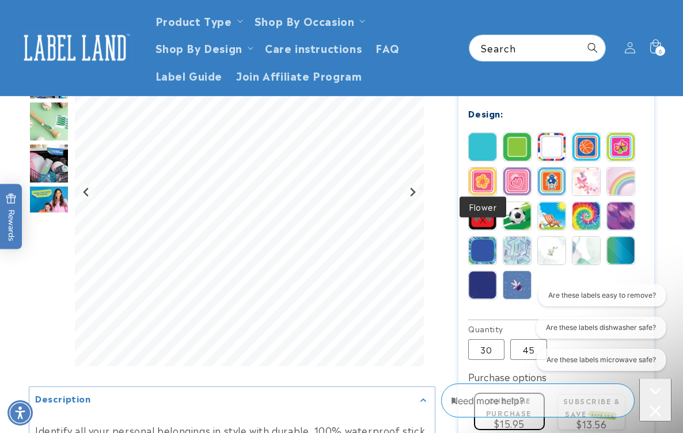
scroll to position [508, 0]
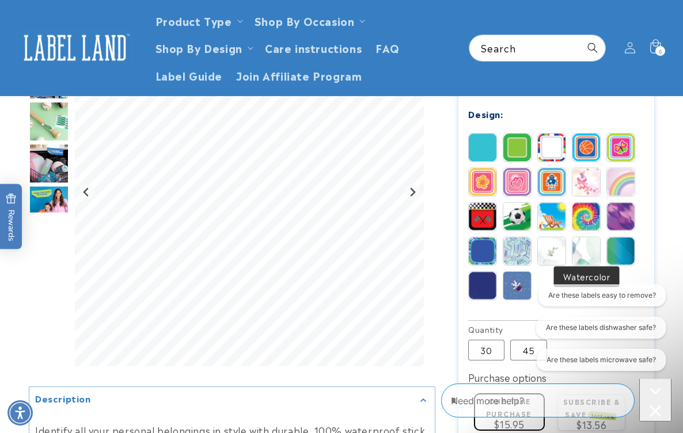
click at [585, 249] on img at bounding box center [586, 251] width 28 height 28
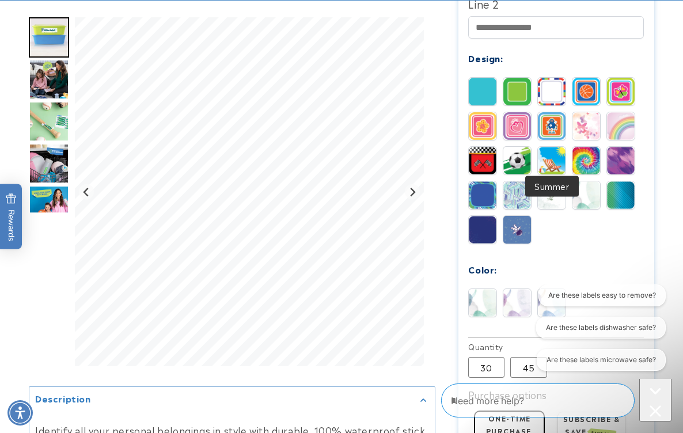
scroll to position [613, 0]
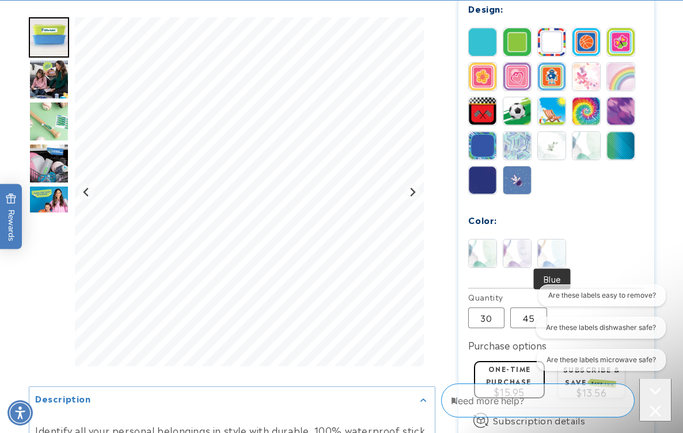
click at [558, 247] on img at bounding box center [552, 253] width 28 height 28
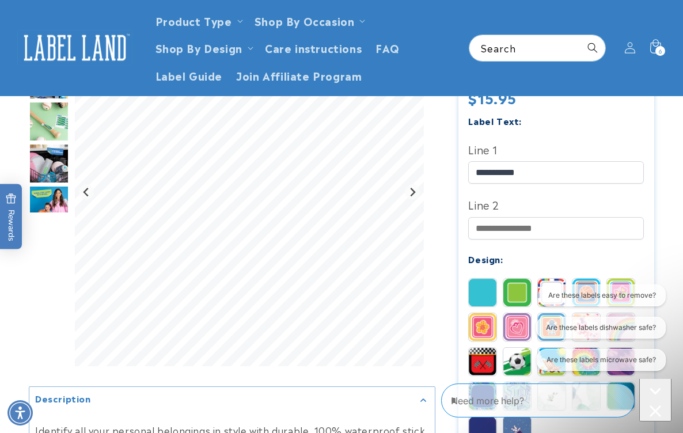
scroll to position [361, 0]
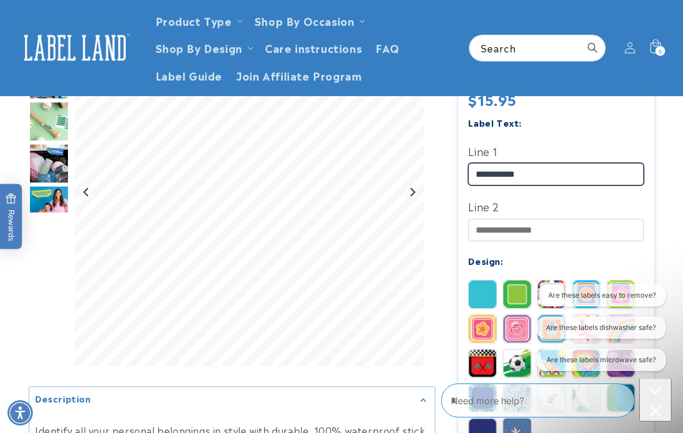
click at [491, 170] on input "**********" at bounding box center [556, 174] width 176 height 22
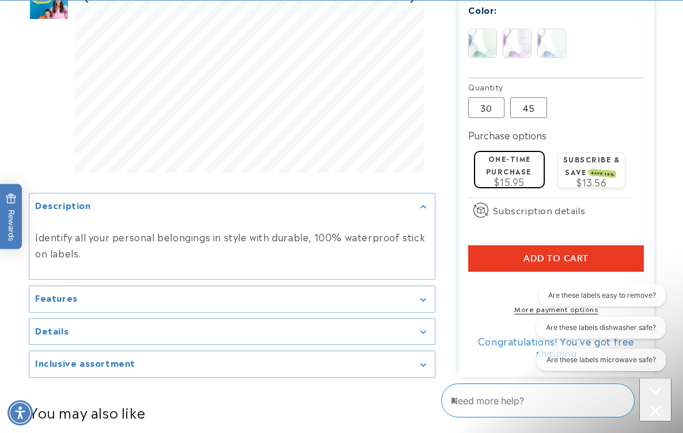
scroll to position [845, 0]
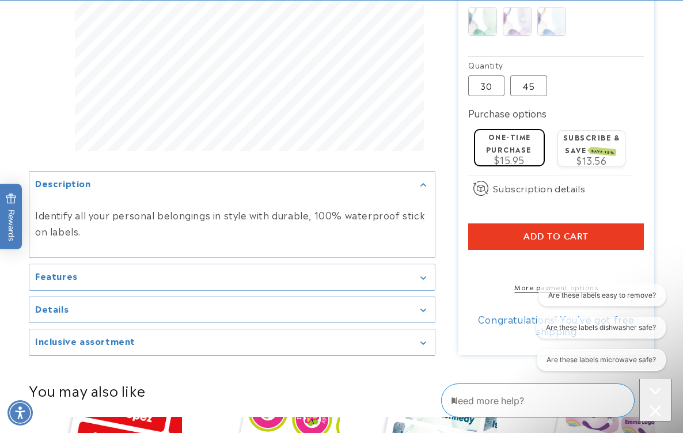
type input "**********"
click at [525, 243] on button "Add to cart" at bounding box center [556, 236] width 176 height 26
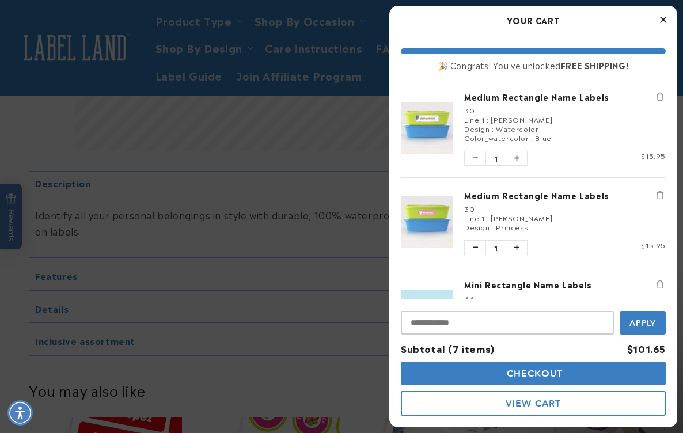
click at [351, 203] on div at bounding box center [341, 216] width 683 height 433
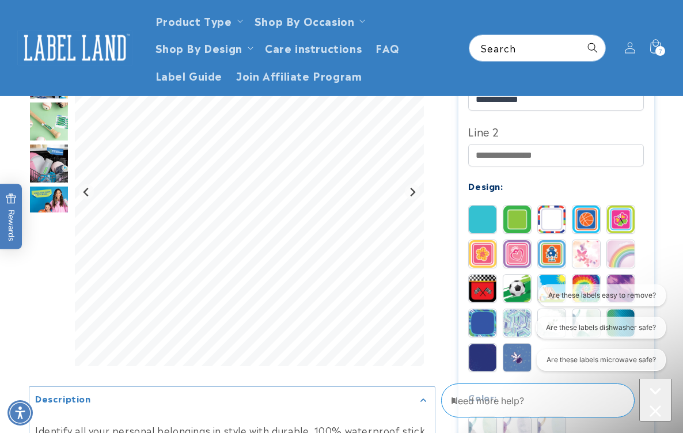
scroll to position [418, 0]
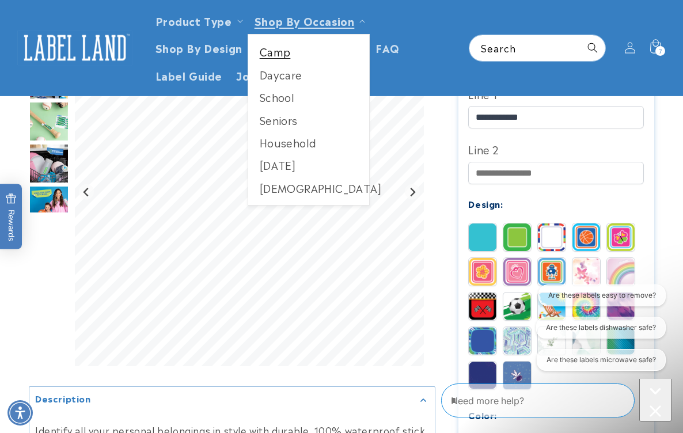
click at [280, 61] on link "Camp" at bounding box center [308, 51] width 121 height 22
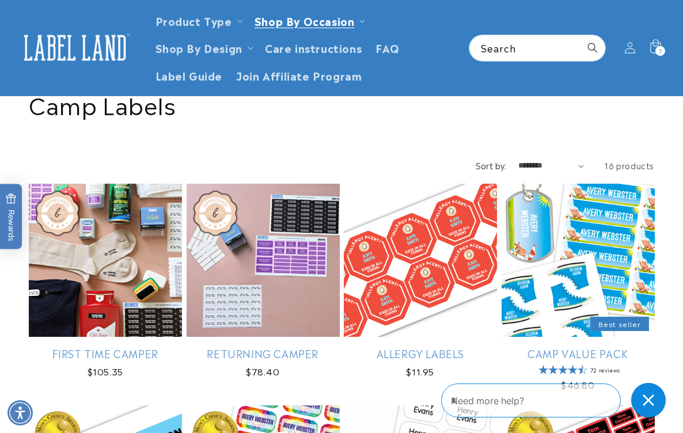
scroll to position [75, 0]
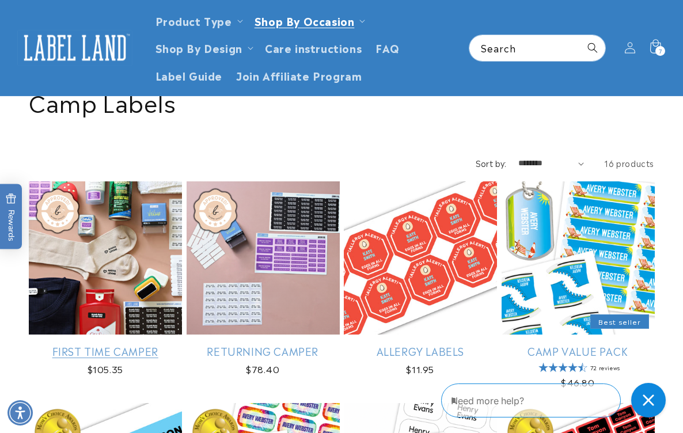
click at [106, 344] on link "First Time Camper" at bounding box center [105, 350] width 153 height 13
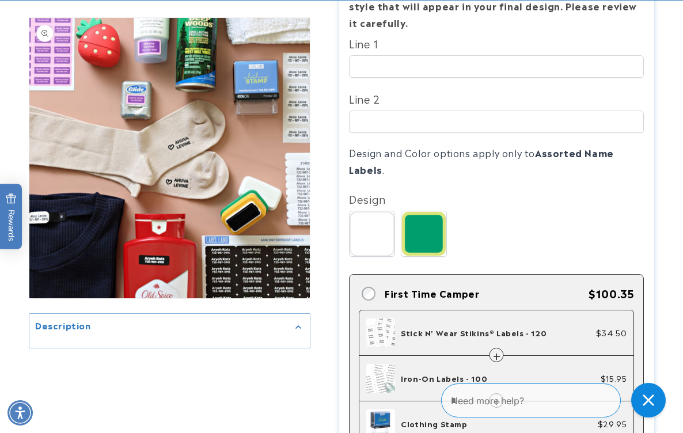
scroll to position [282, 0]
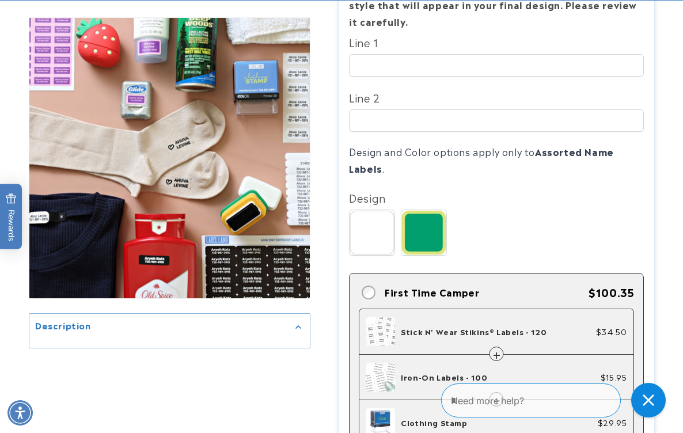
click at [264, 321] on summary "Description" at bounding box center [169, 327] width 280 height 26
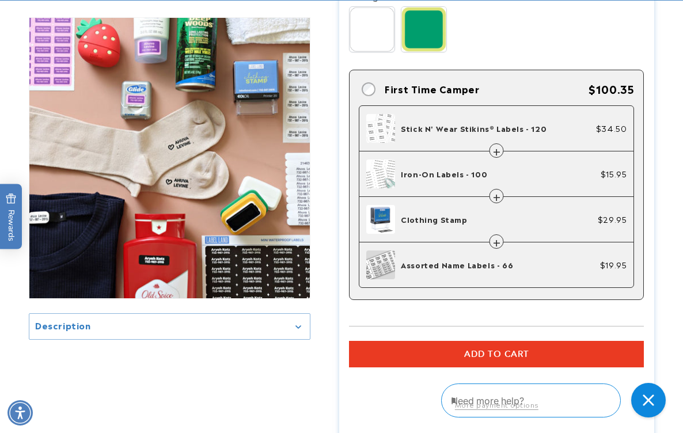
scroll to position [486, 0]
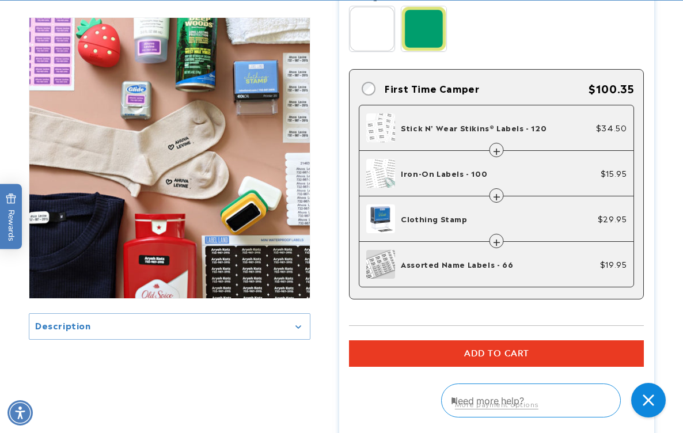
click at [493, 234] on div "Clothing Stamp $29.95" at bounding box center [496, 218] width 274 height 45
click at [29, 298] on button "Open media 1 in modal" at bounding box center [29, 298] width 0 height 0
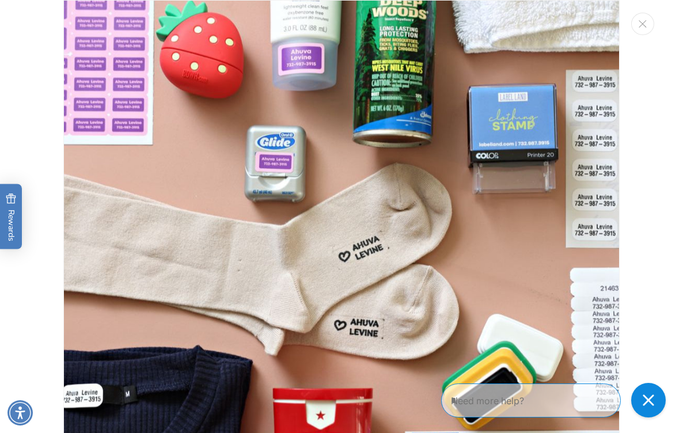
click at [289, 164] on img "Media gallery" at bounding box center [341, 278] width 556 height 556
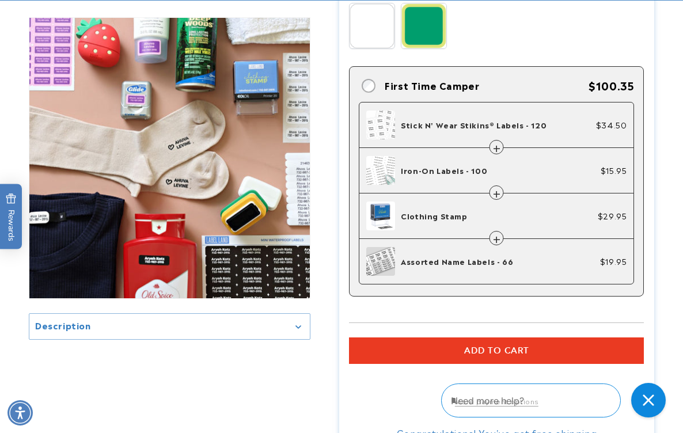
scroll to position [489, 0]
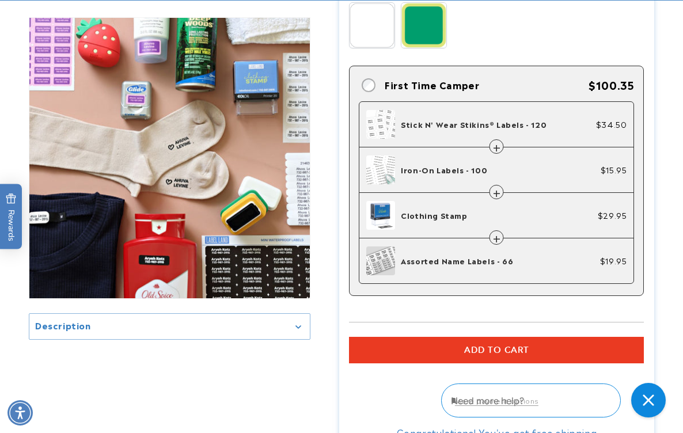
click at [495, 143] on div "Stick N' Wear Stikins® Labels - 120 $34.50" at bounding box center [496, 124] width 274 height 45
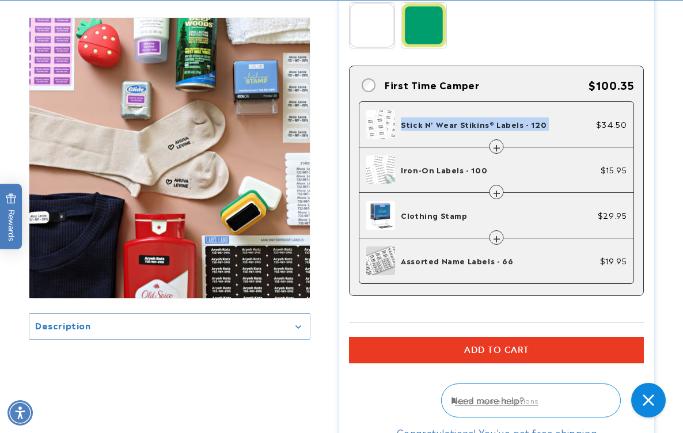
click at [506, 176] on div "Iron-On Labels - 100" at bounding box center [483, 169] width 234 height 29
click at [494, 180] on div "Iron-On Labels - 100 $15.95" at bounding box center [496, 169] width 274 height 45
click at [494, 229] on div "Clothing Stamp $29.95" at bounding box center [496, 215] width 274 height 45
click at [497, 255] on span "Assorted Name Labels - 66" at bounding box center [457, 260] width 112 height 11
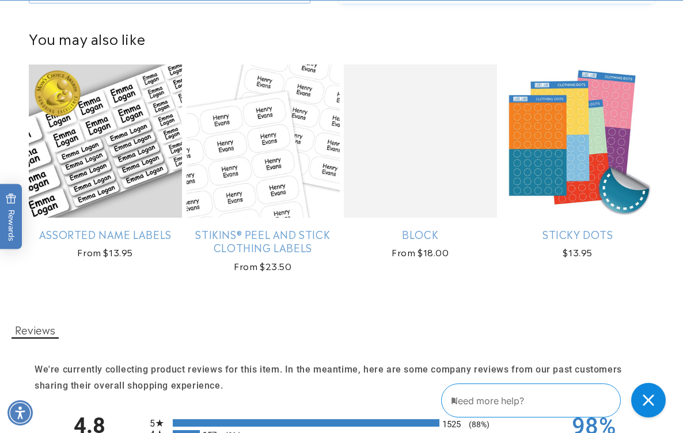
scroll to position [985, 0]
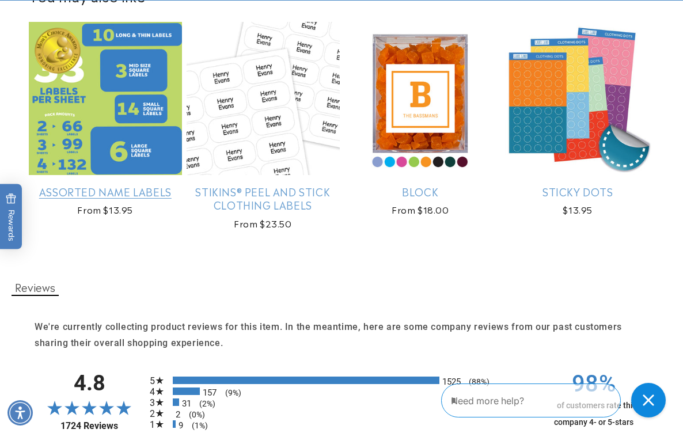
click at [153, 189] on link "Assorted Name Labels" at bounding box center [105, 191] width 153 height 13
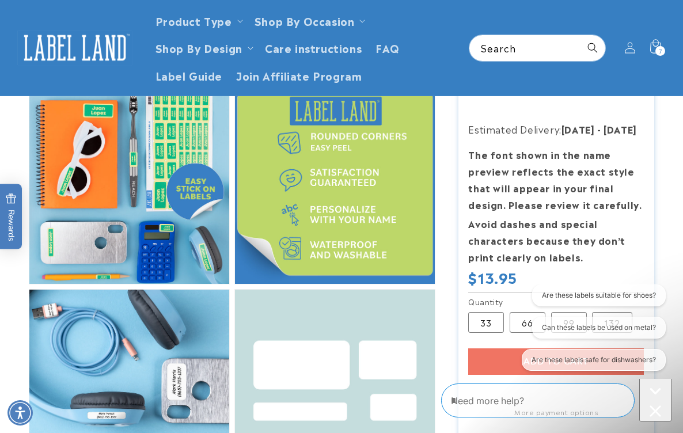
scroll to position [627, 0]
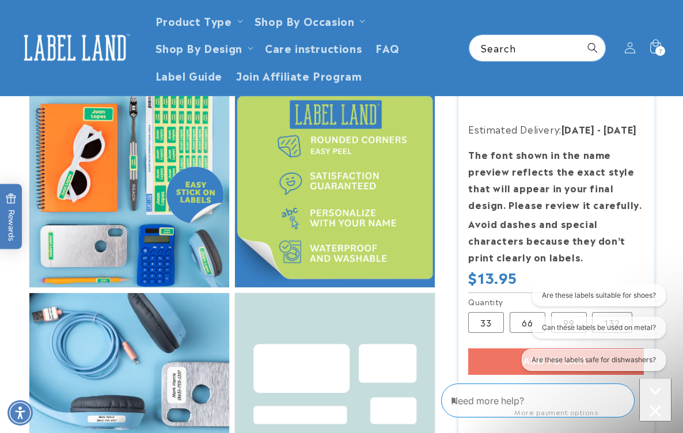
click at [649, 405] on icon "Close conversation starters" at bounding box center [654, 410] width 11 height 11
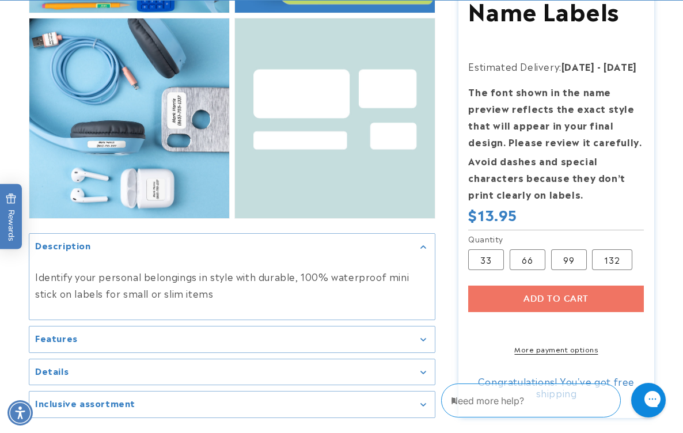
scroll to position [931, 0]
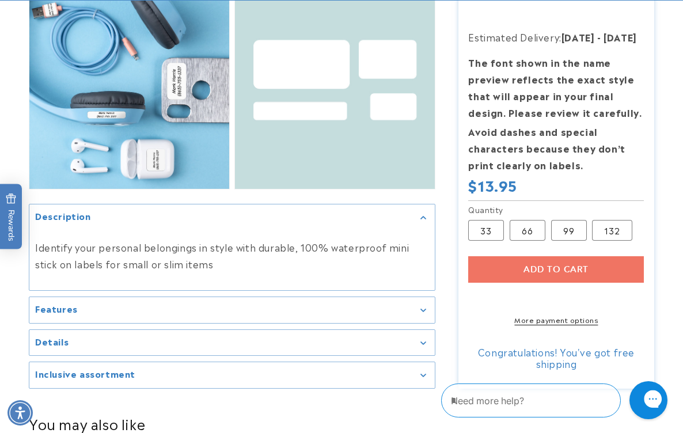
click at [682, 394] on div "Close gorgias live chat" at bounding box center [693, 400] width 13 height 16
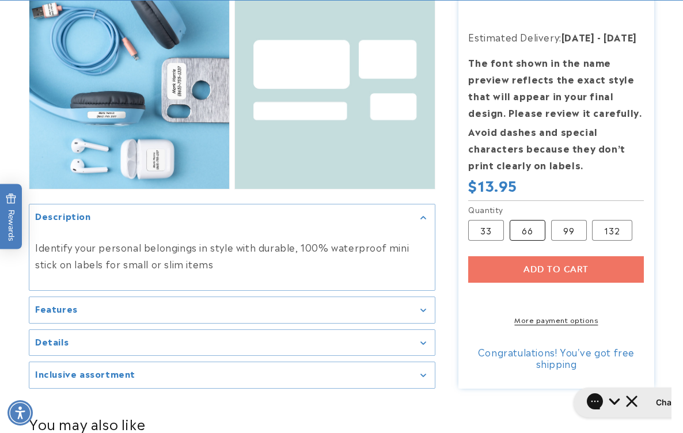
click at [525, 220] on label "66 Variant sold out or unavailable" at bounding box center [527, 230] width 36 height 21
click at [531, 256] on div "Add to cart More payment options This item is a recurring or deferred purchase.…" at bounding box center [556, 290] width 176 height 68
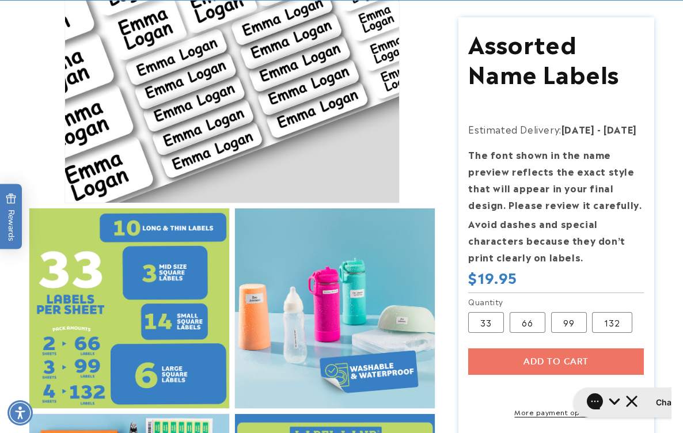
scroll to position [381, 0]
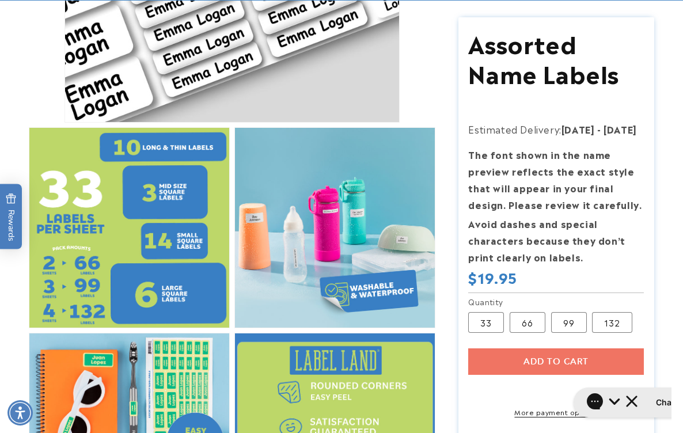
click at [542, 357] on div "Add to cart More payment options This item is a recurring or deferred purchase.…" at bounding box center [556, 382] width 176 height 68
click at [521, 370] on div "Add to cart More payment options This item is a recurring or deferred purchase.…" at bounding box center [556, 382] width 176 height 68
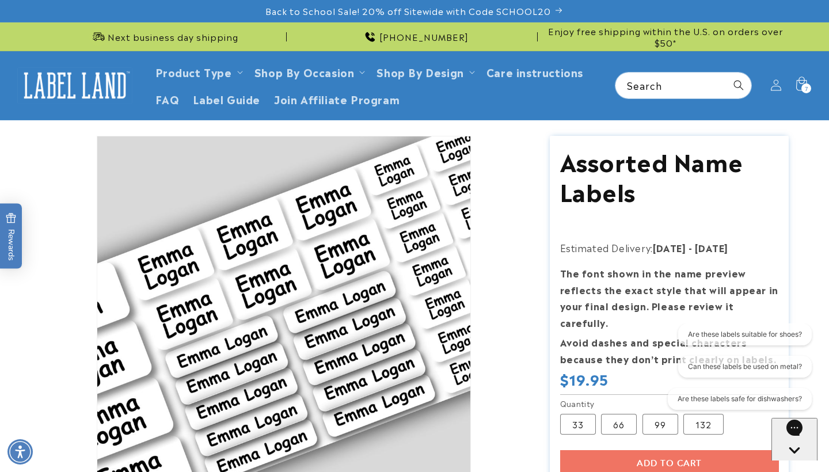
click at [675, 294] on p "The font shown in the name preview reflects the exact style that will appear in…" at bounding box center [669, 298] width 219 height 66
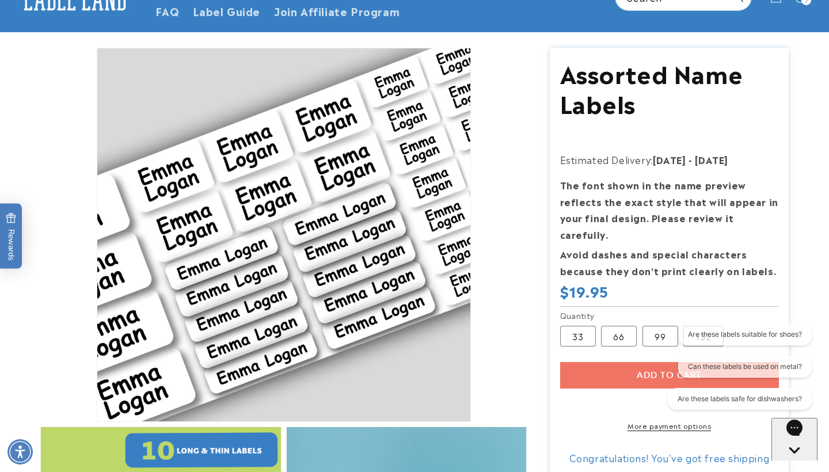
scroll to position [87, 0]
click at [625, 363] on div "Add to cart More payment options This item is a recurring or deferred purchase.…" at bounding box center [669, 397] width 219 height 68
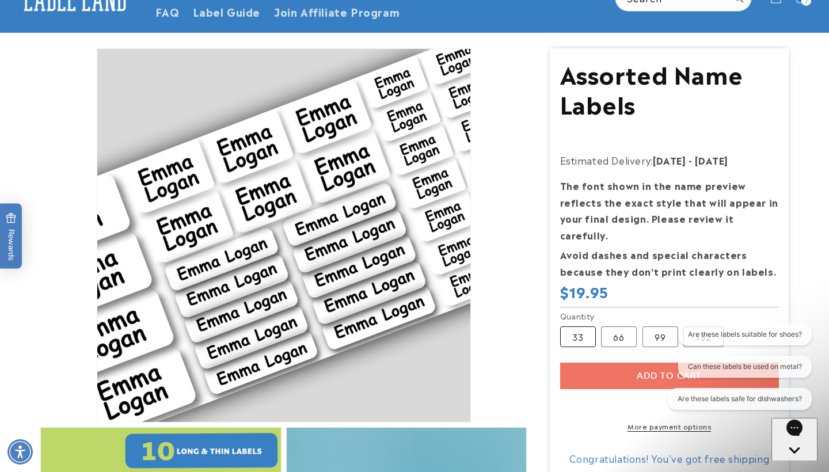
click at [579, 326] on label "33 Variant sold out or unavailable" at bounding box center [578, 336] width 36 height 21
click at [682, 432] on icon "Gorgias live chat" at bounding box center [794, 470] width 12 height 12
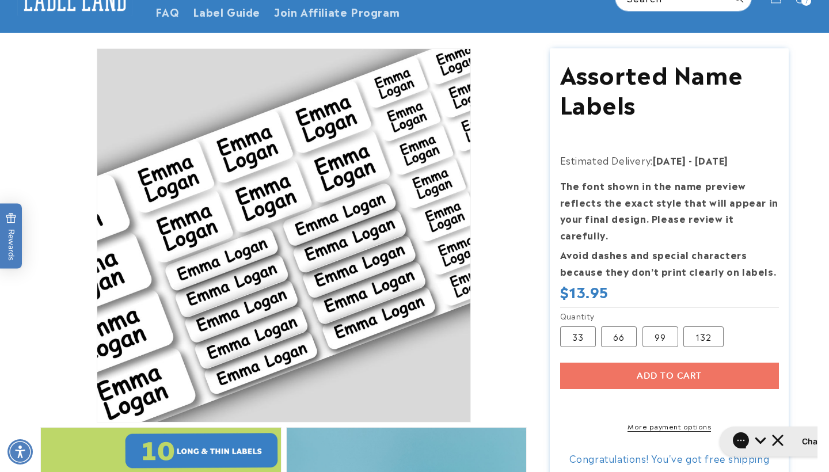
click at [624, 363] on div "Add to cart More payment options This item is a recurring or deferred purchase.…" at bounding box center [669, 397] width 219 height 68
click at [623, 363] on div "Add to cart More payment options This item is a recurring or deferred purchase.…" at bounding box center [669, 397] width 219 height 68
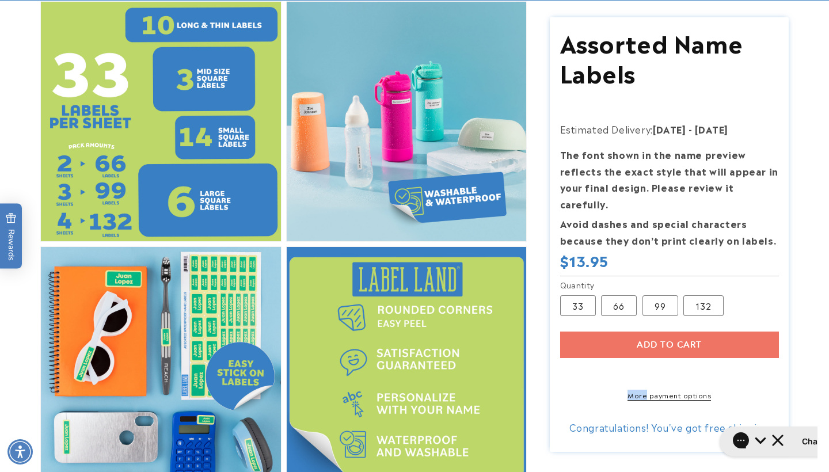
scroll to position [521, 0]
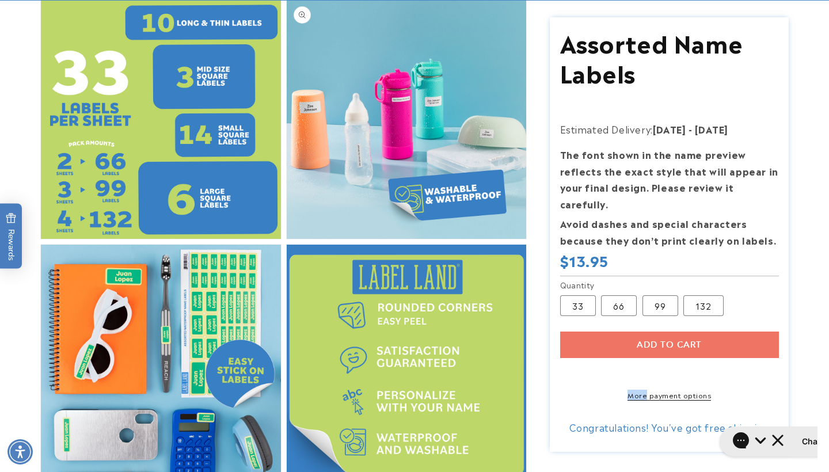
click at [287, 239] on button "Open media 3 in modal" at bounding box center [287, 239] width 0 height 0
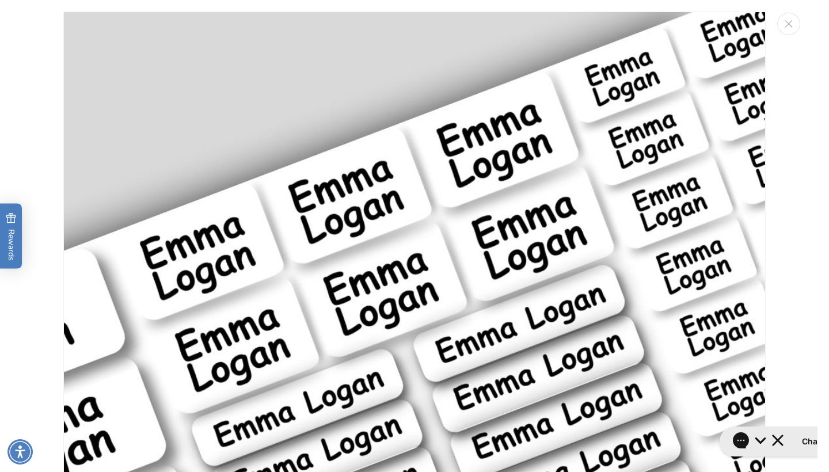
scroll to position [0, 0]
click at [23, 45] on div "Media gallery" at bounding box center [414, 236] width 829 height 472
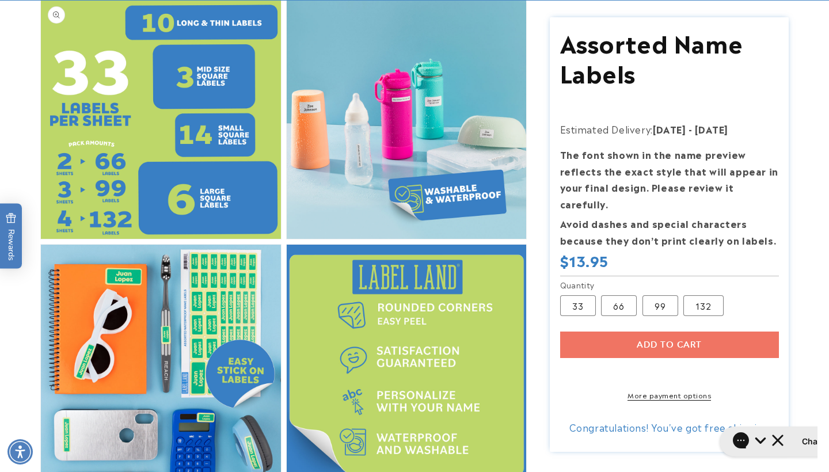
click at [41, 239] on button "Open media 2 in modal" at bounding box center [41, 239] width 0 height 0
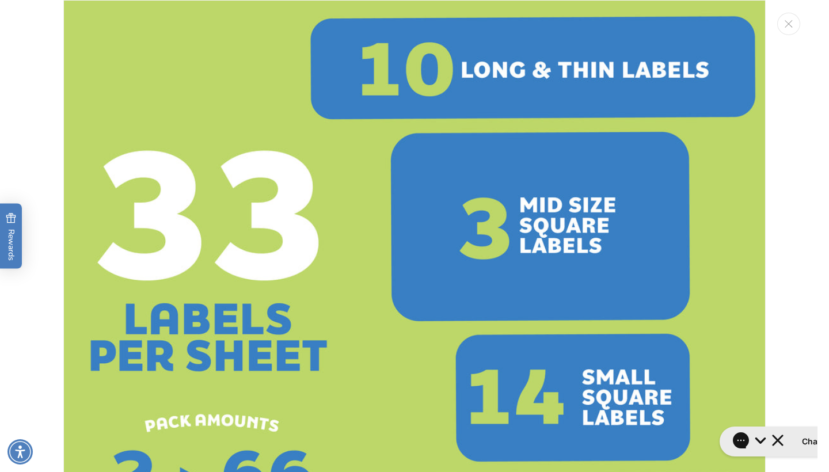
click at [108, 138] on img "Media gallery" at bounding box center [414, 351] width 702 height 702
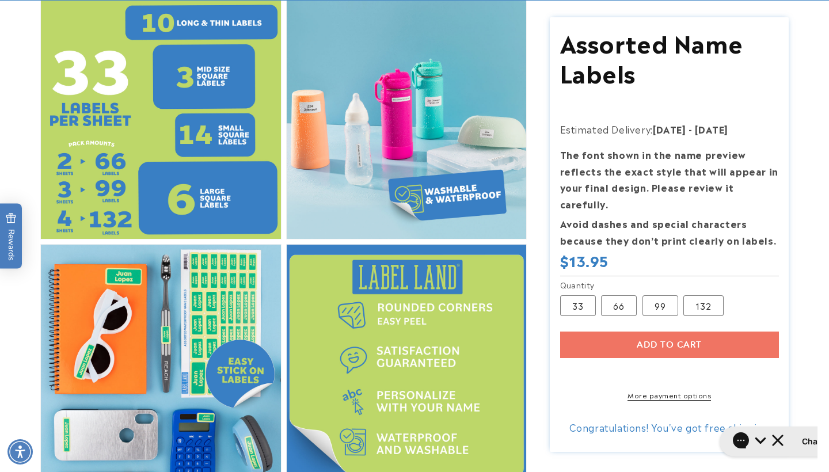
click at [41, 239] on button "Open media 2 in modal" at bounding box center [41, 239] width 0 height 0
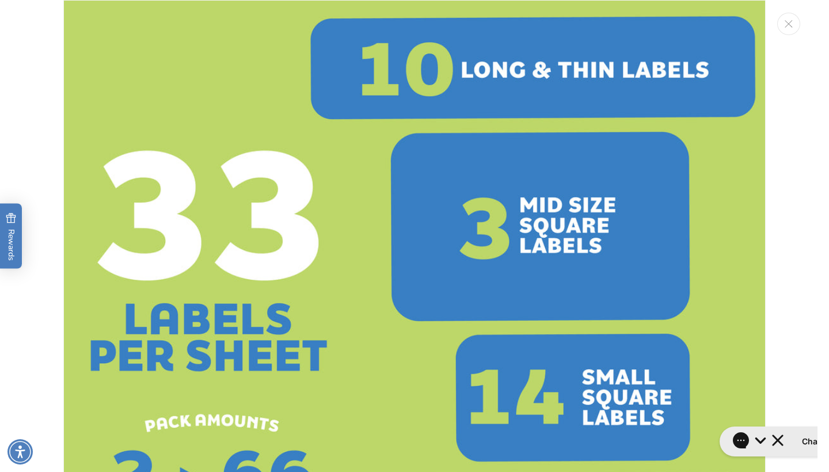
click at [108, 140] on img "Media gallery" at bounding box center [414, 351] width 702 height 702
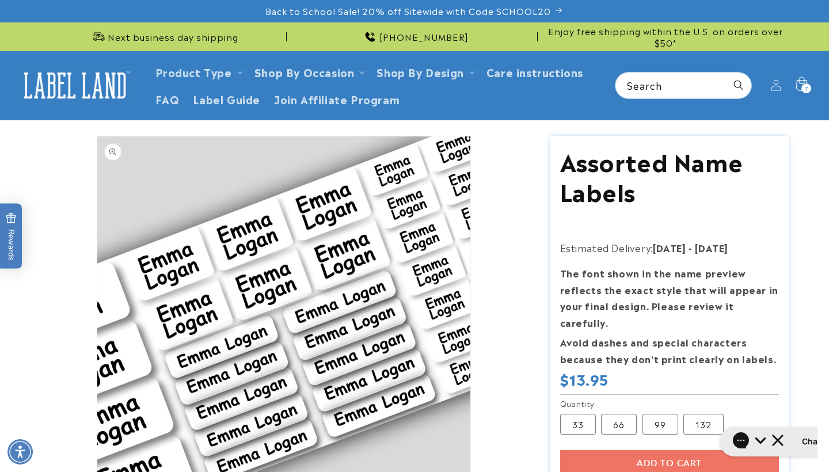
scroll to position [2, 0]
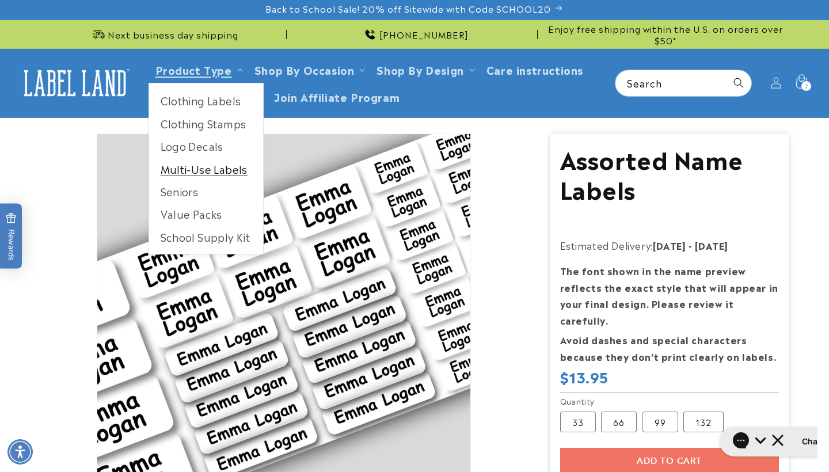
click at [200, 163] on link "Multi-Use Labels" at bounding box center [206, 169] width 114 height 22
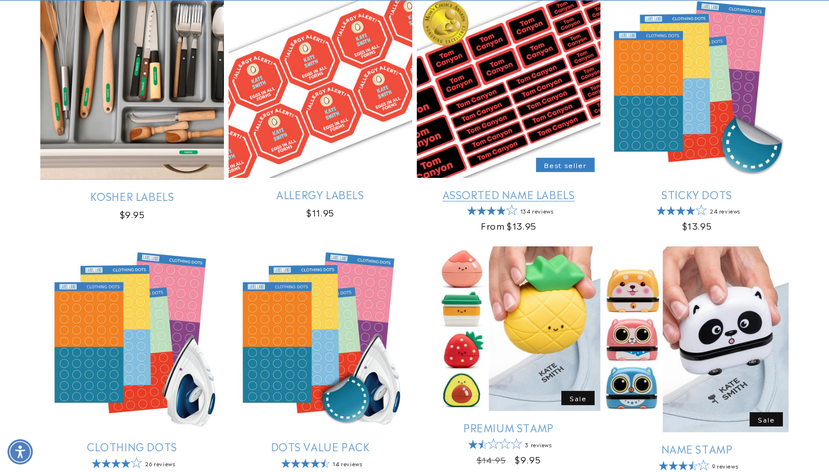
click at [557, 188] on link "Assorted Name Labels" at bounding box center [509, 194] width 184 height 13
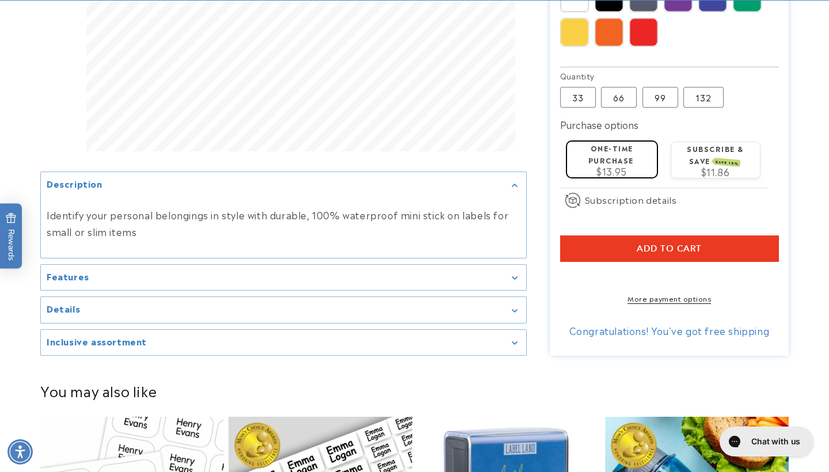
scroll to position [657, 0]
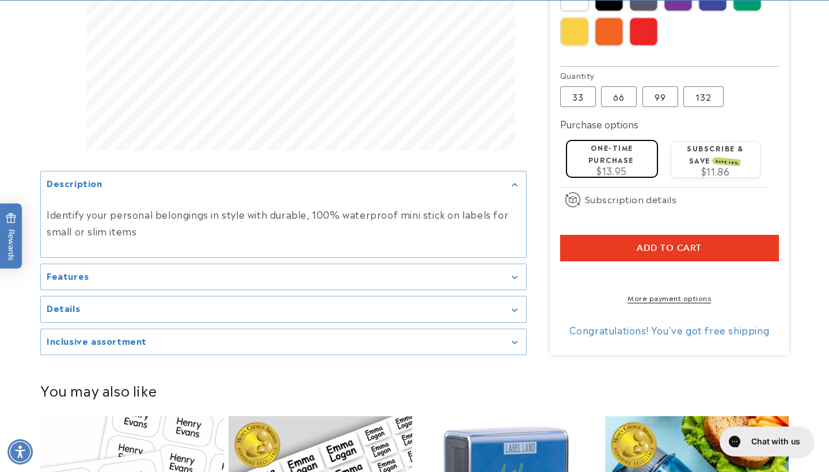
click at [367, 264] on summary "Features" at bounding box center [283, 277] width 485 height 26
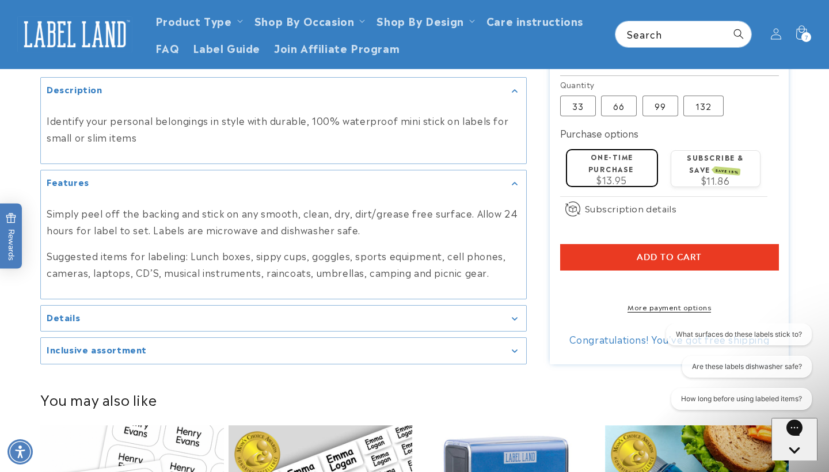
scroll to position [647, 0]
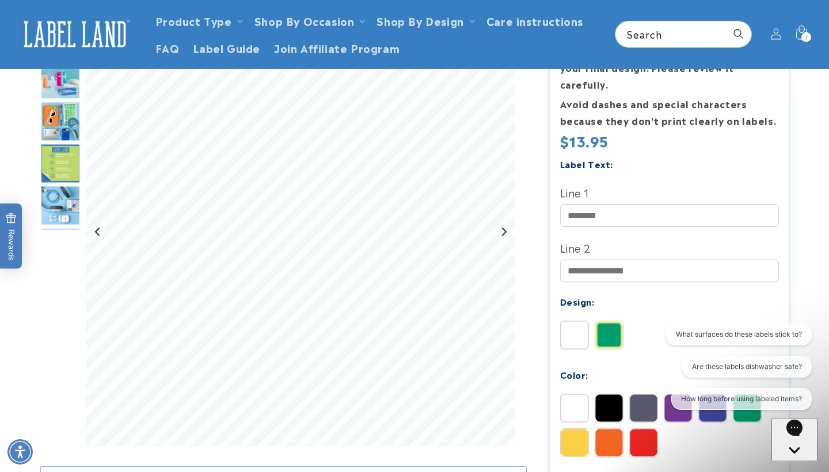
scroll to position [227, 0]
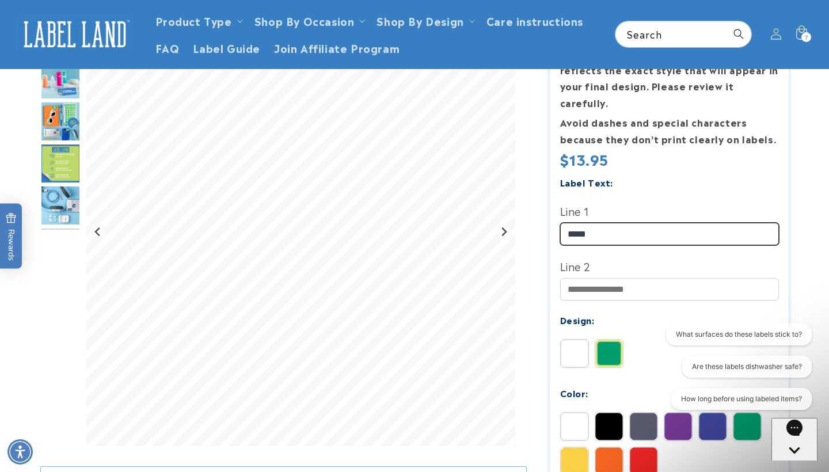
type input "*****"
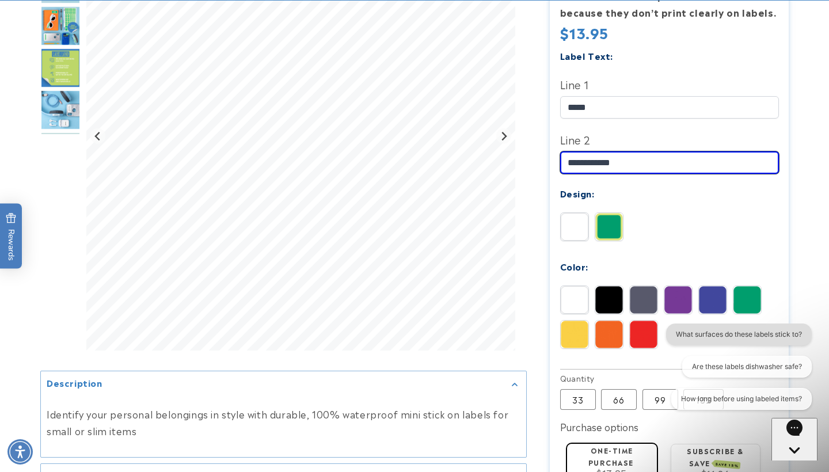
scroll to position [442, 0]
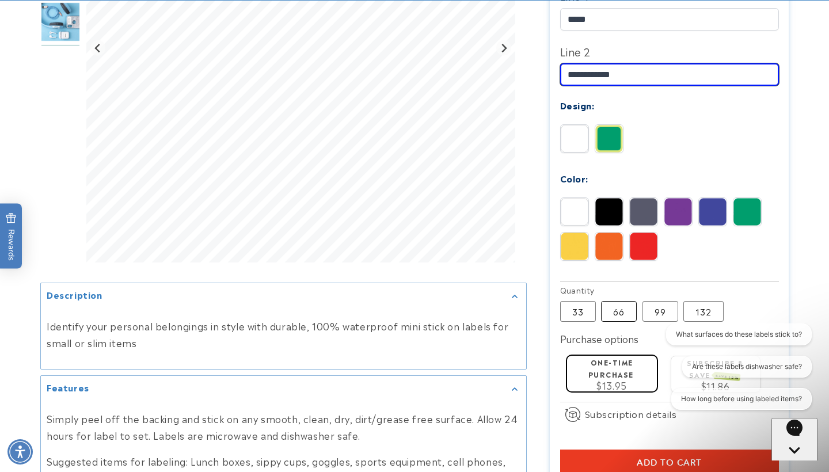
type input "**********"
click at [623, 301] on label "66 Variant sold out or unavailable" at bounding box center [619, 311] width 36 height 21
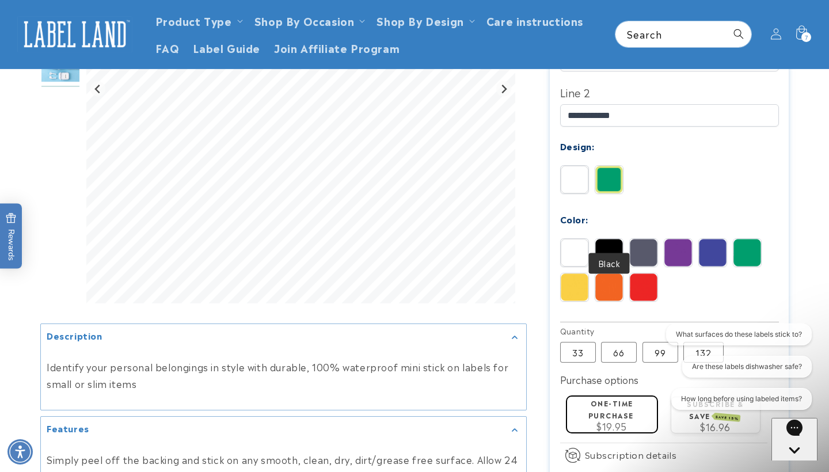
scroll to position [404, 0]
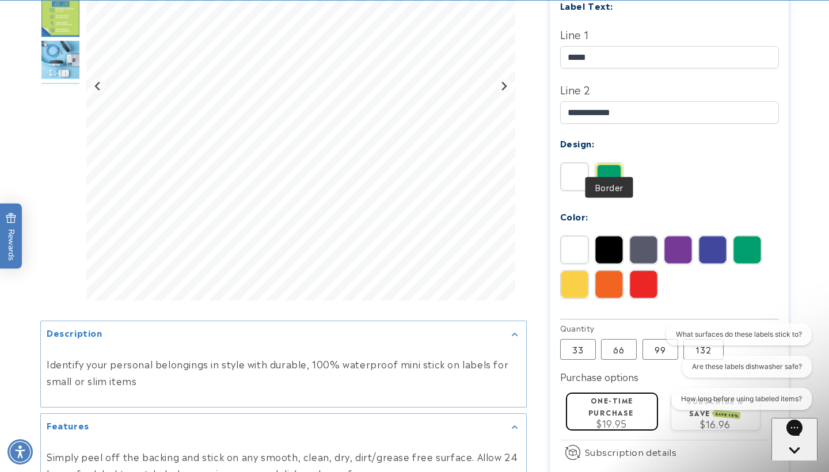
click at [611, 163] on img at bounding box center [609, 177] width 28 height 28
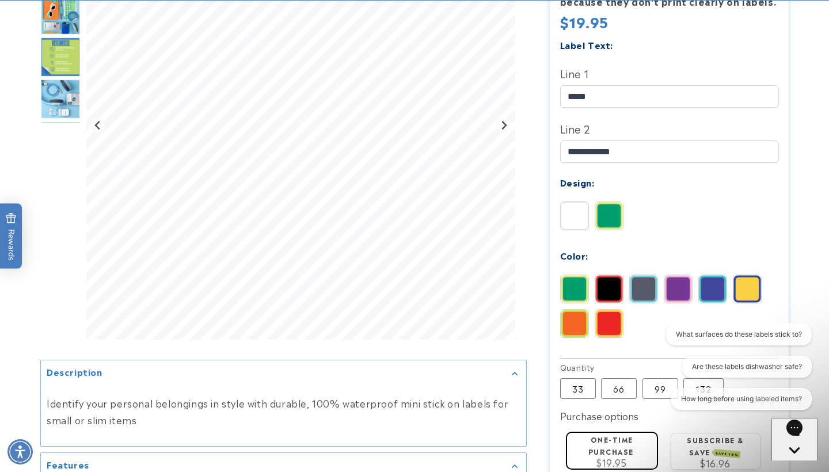
scroll to position [365, 0]
click at [677, 275] on img at bounding box center [678, 289] width 28 height 28
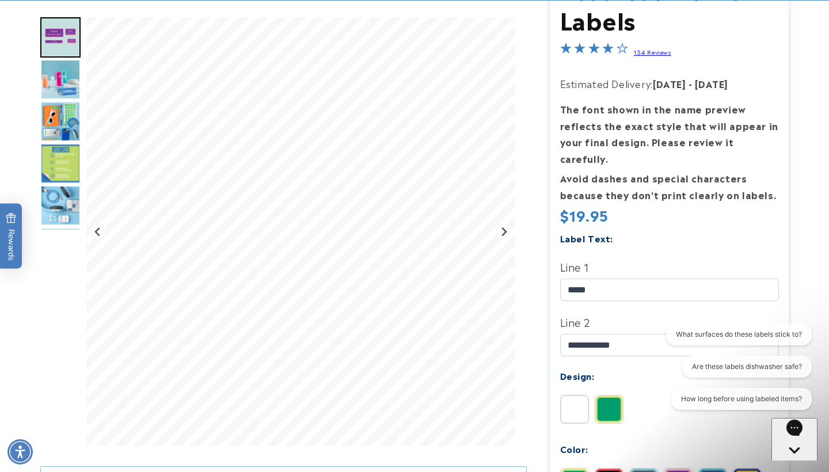
scroll to position [190, 0]
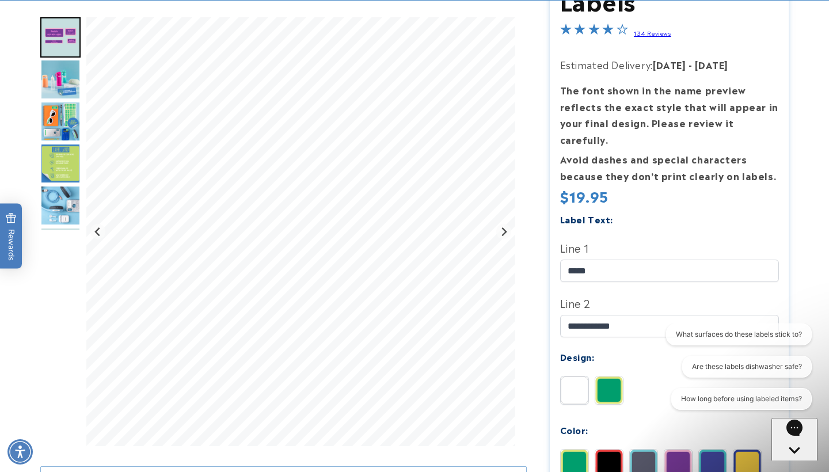
click at [54, 125] on img "Go to slide 4" at bounding box center [60, 121] width 40 height 40
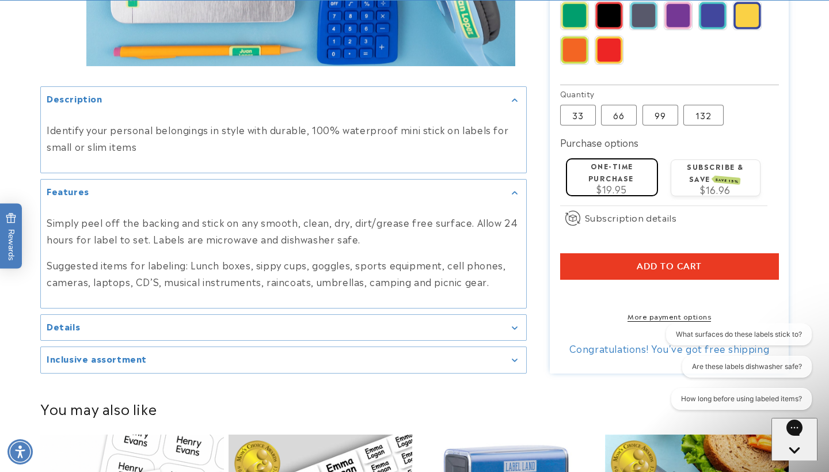
scroll to position [649, 0]
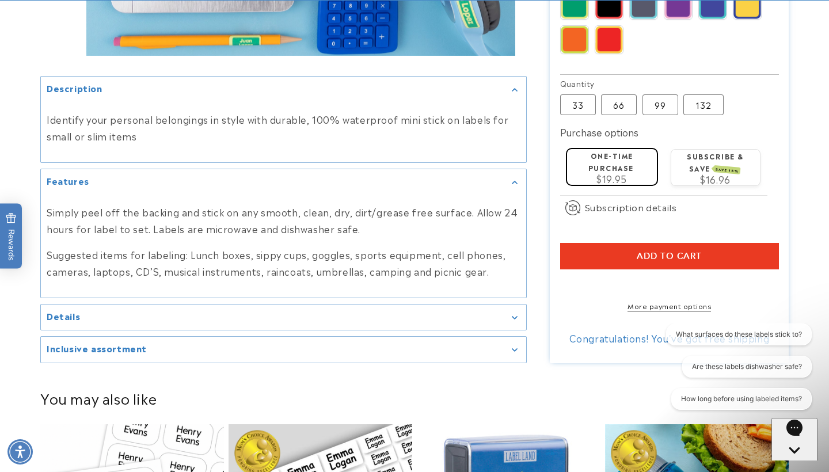
click at [644, 251] on span "Add to cart" at bounding box center [669, 256] width 65 height 10
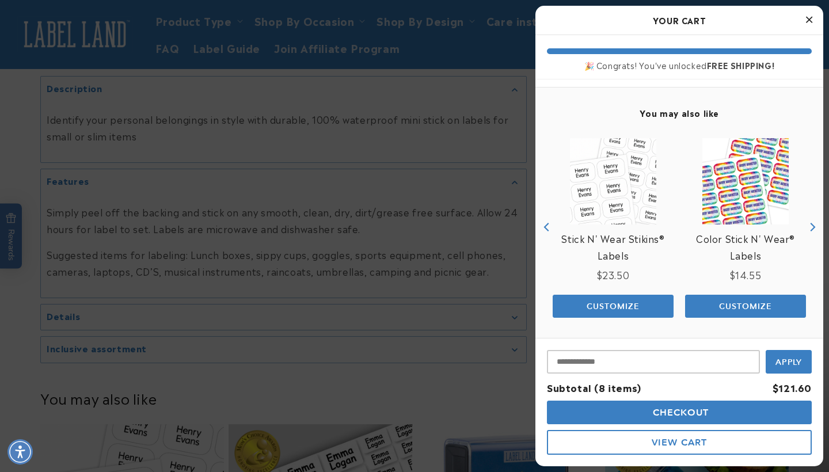
scroll to position [740, 0]
click at [410, 320] on div at bounding box center [414, 236] width 829 height 472
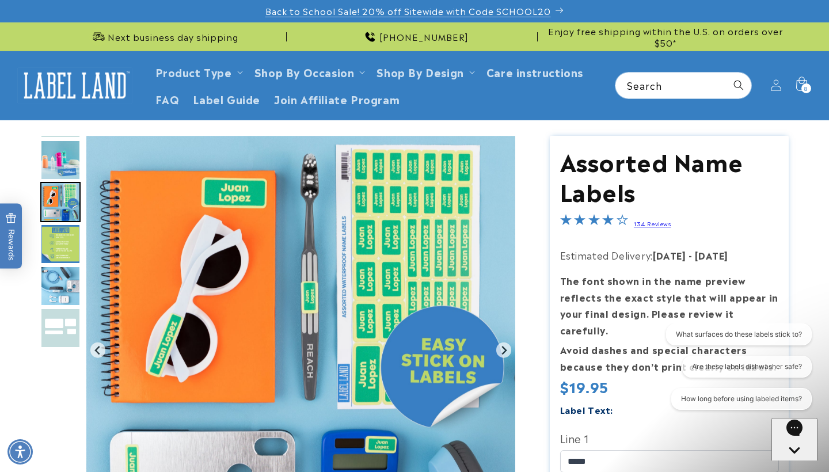
scroll to position [0, 0]
drag, startPoint x: 497, startPoint y: 11, endPoint x: 521, endPoint y: 13, distance: 24.2
click at [798, 90] on icon at bounding box center [801, 84] width 12 height 15
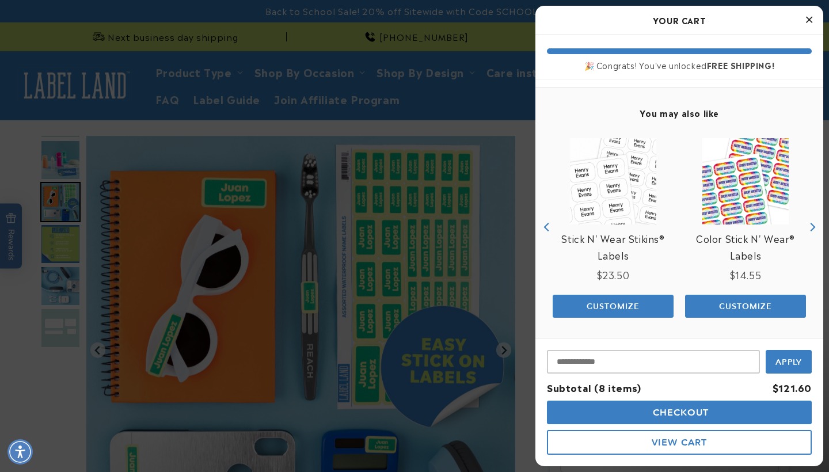
click at [647, 413] on button "Checkout" at bounding box center [679, 413] width 265 height 24
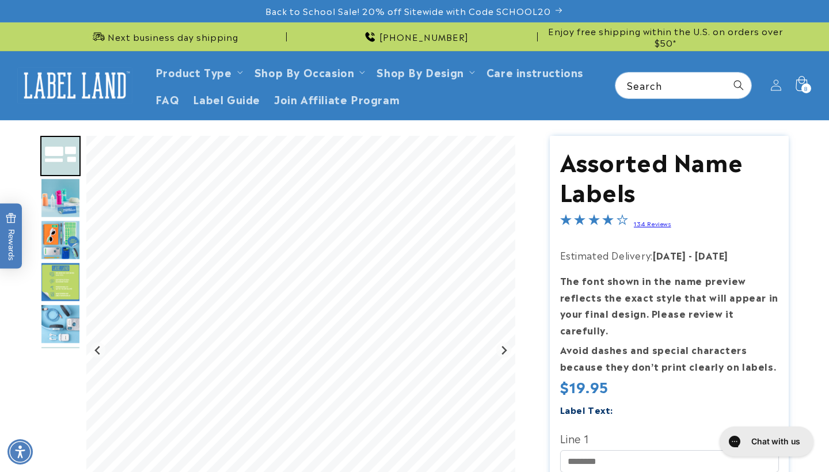
click at [803, 89] on div "8 8 items" at bounding box center [806, 88] width 10 height 10
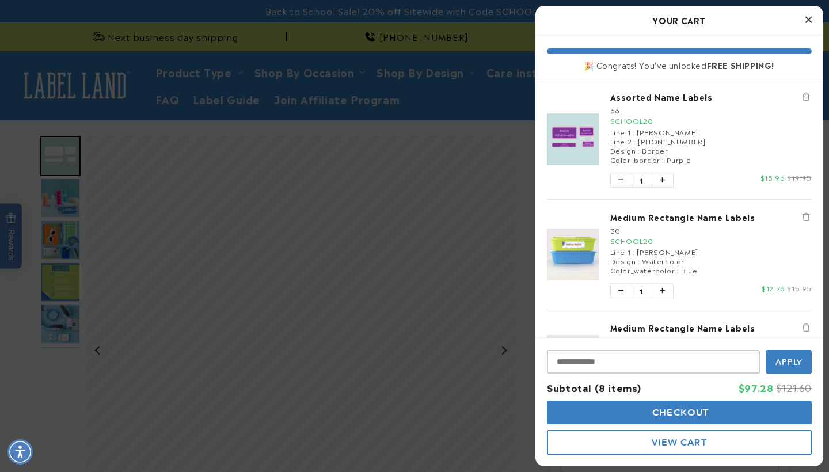
click at [689, 443] on span "View Cart" at bounding box center [678, 442] width 55 height 11
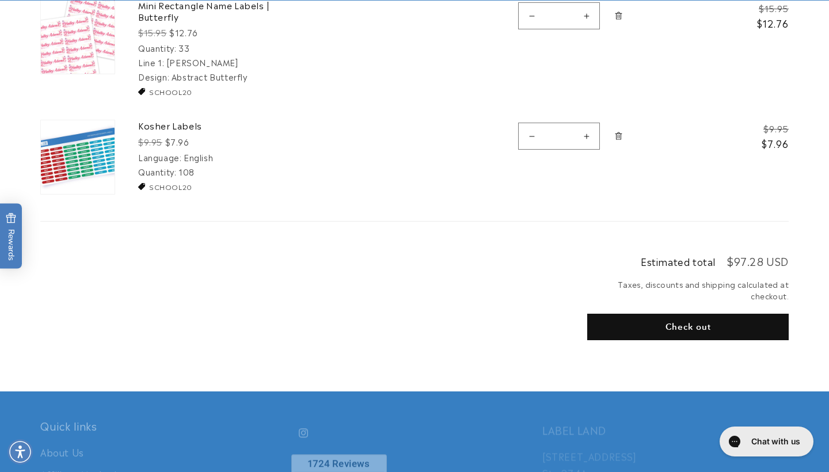
scroll to position [966, 0]
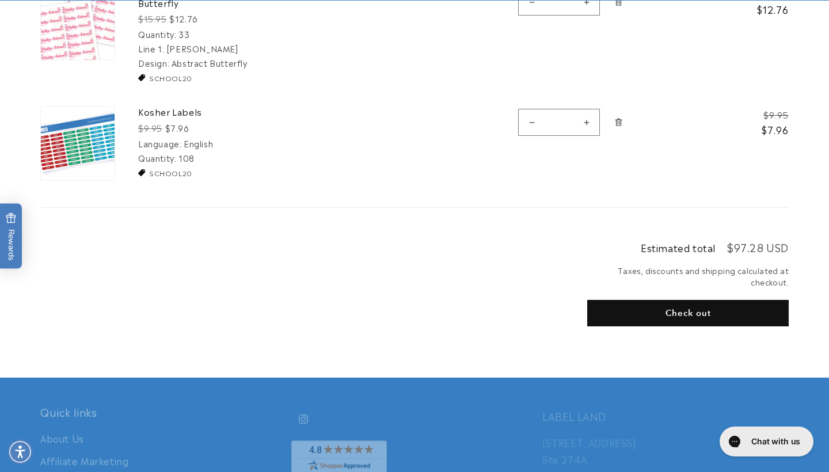
click at [616, 307] on button "Check out" at bounding box center [687, 313] width 201 height 26
